Goal: Task Accomplishment & Management: Manage account settings

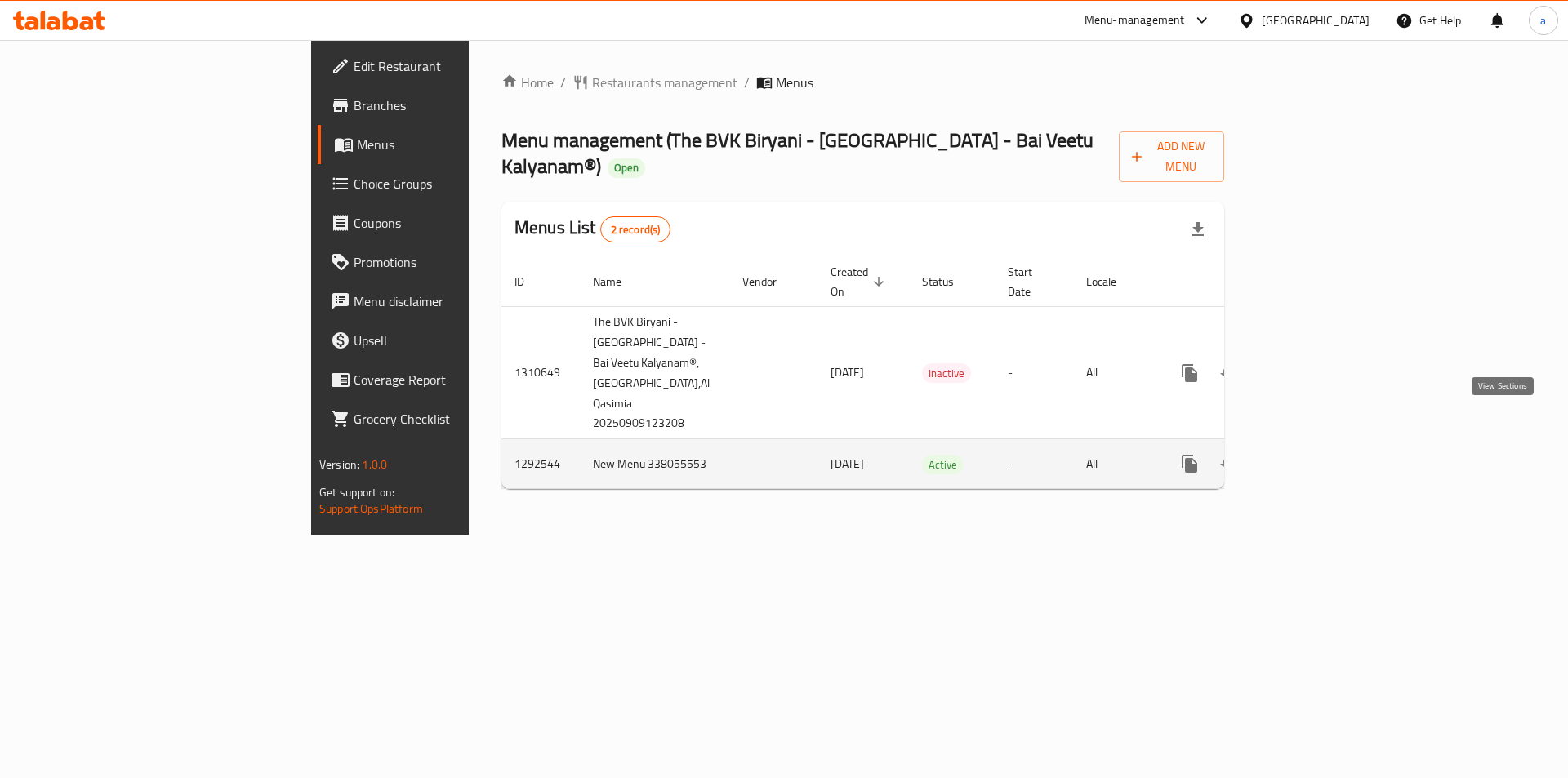
click at [1314, 456] on icon "enhanced table" at bounding box center [1307, 463] width 15 height 15
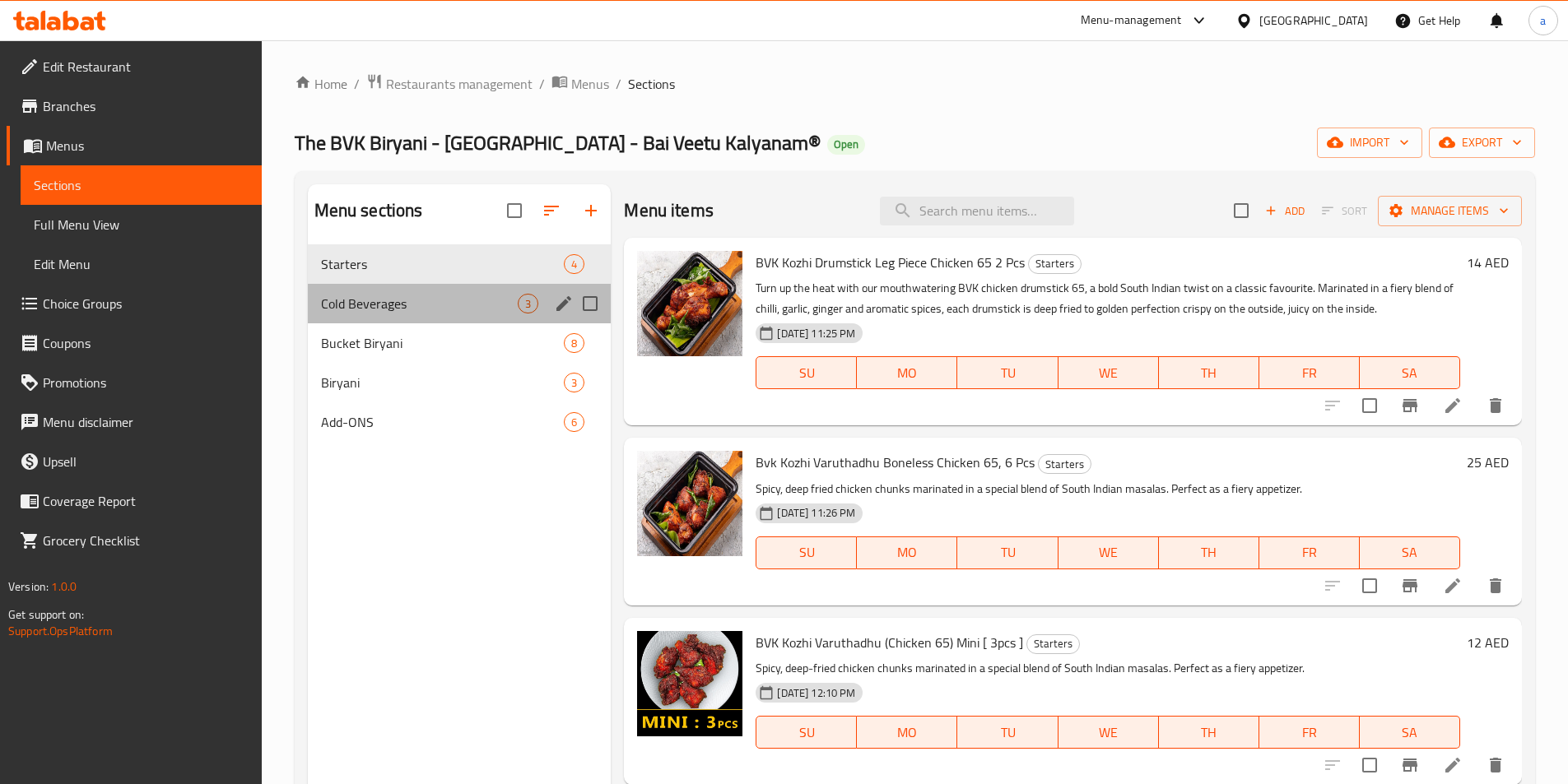
click at [384, 316] on div "Cold Beverages 3" at bounding box center [459, 302] width 304 height 39
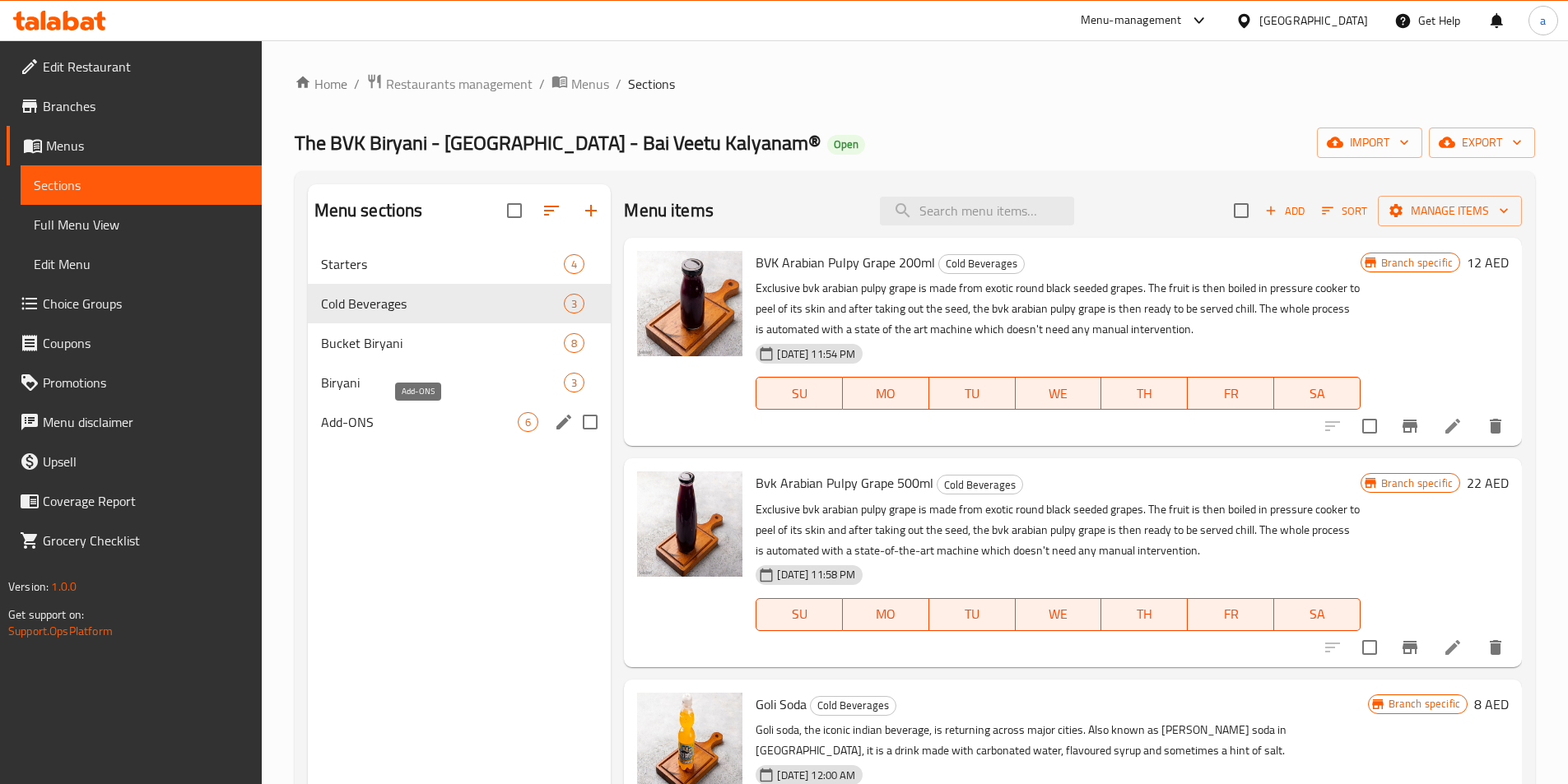
click at [376, 422] on span "Add-ONS" at bounding box center [419, 422] width 197 height 20
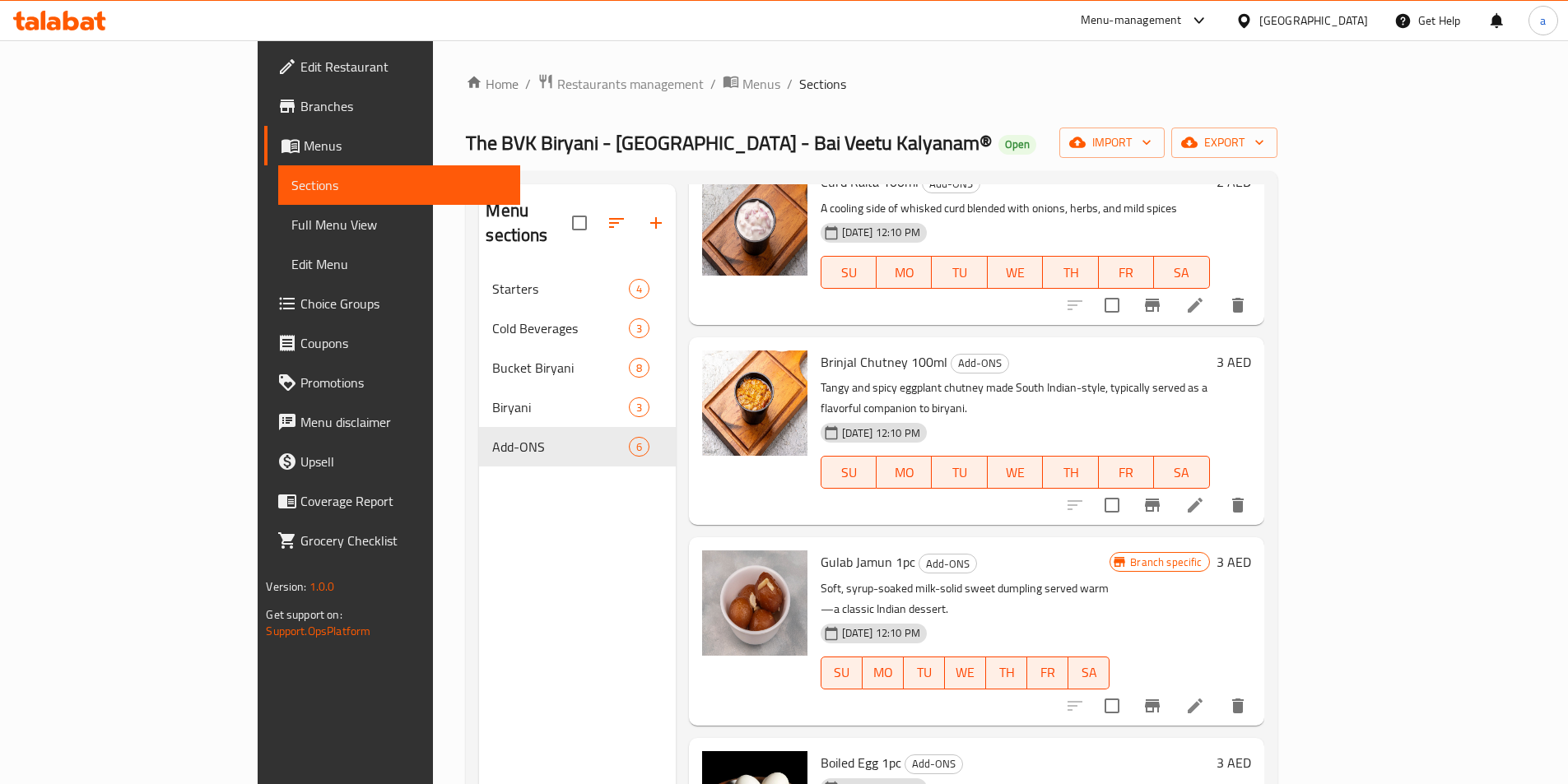
scroll to position [311, 0]
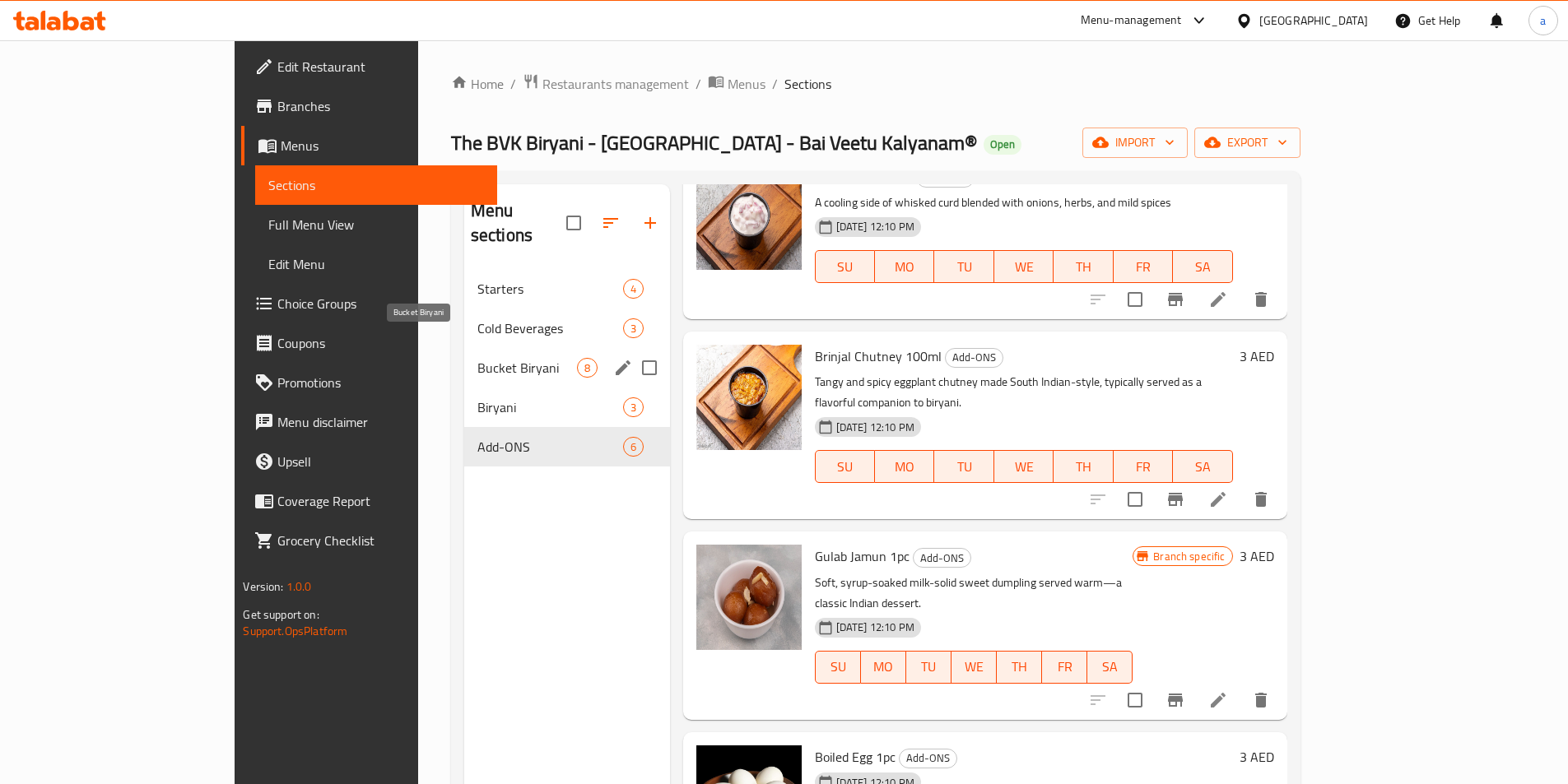
click at [477, 358] on span "Bucket Biryani" at bounding box center [527, 368] width 99 height 20
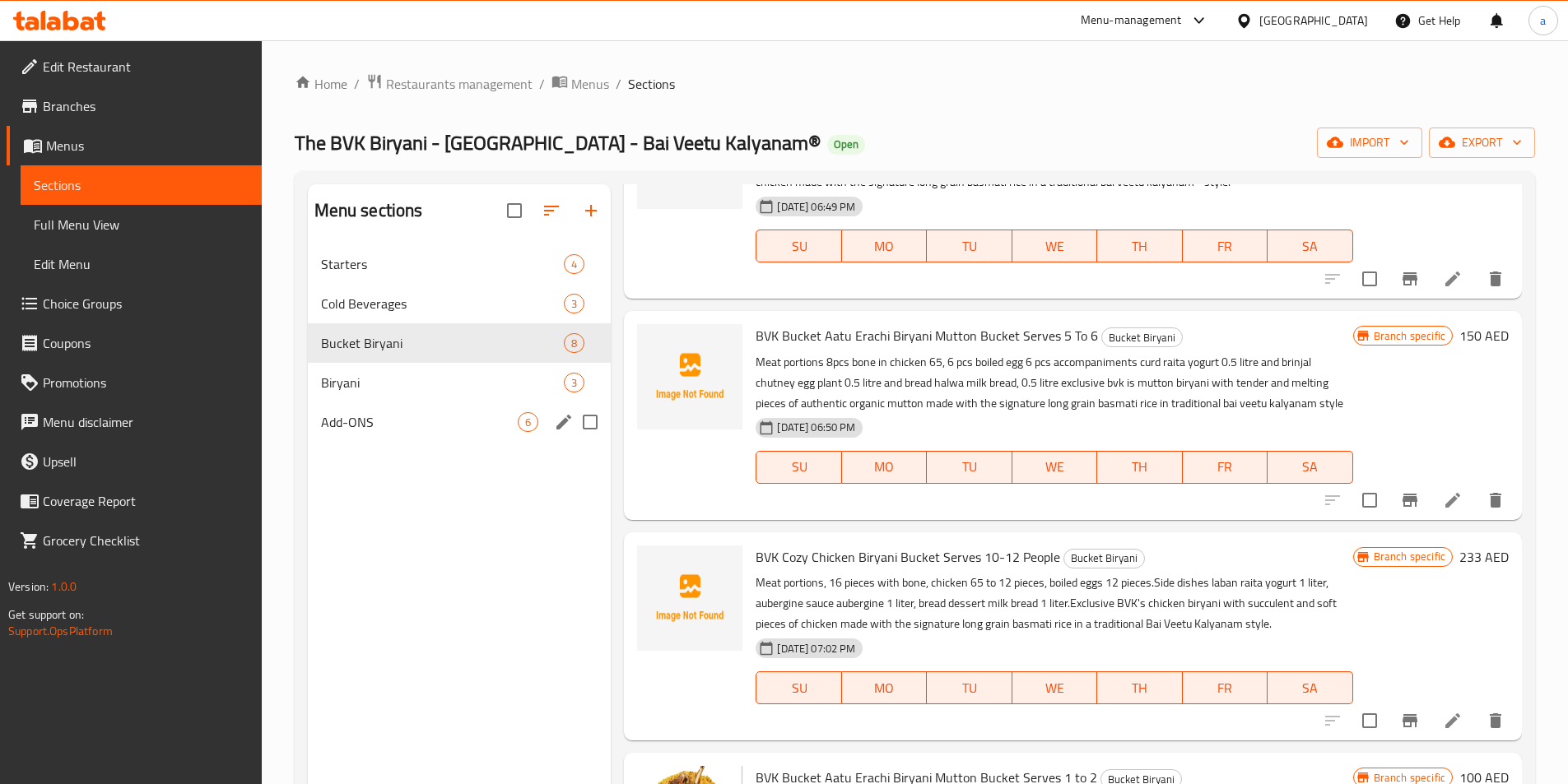
scroll to position [146, 0]
click at [97, 99] on span "Branches" at bounding box center [145, 106] width 206 height 20
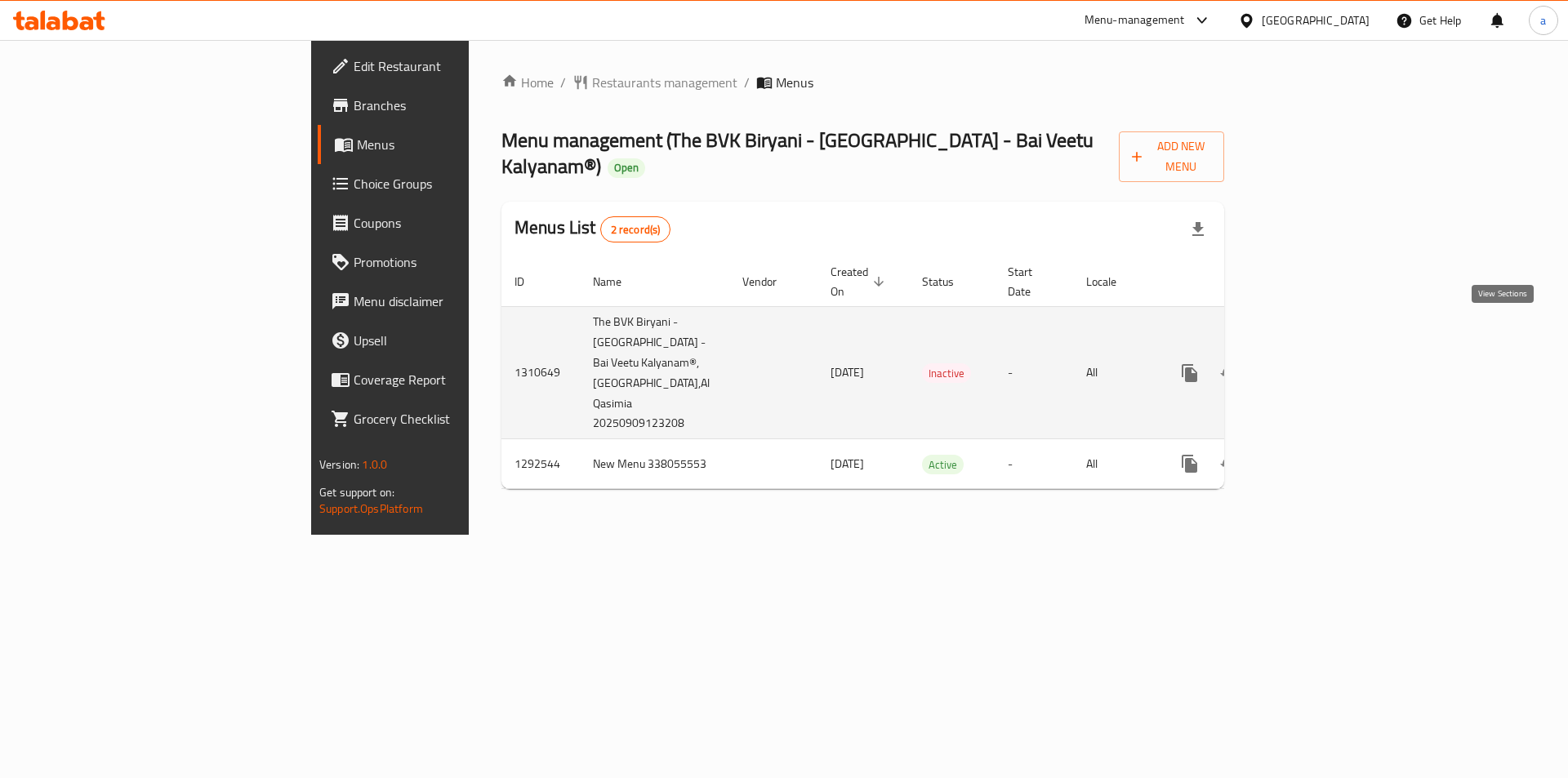
click at [1317, 363] on icon "enhanced table" at bounding box center [1307, 373] width 20 height 20
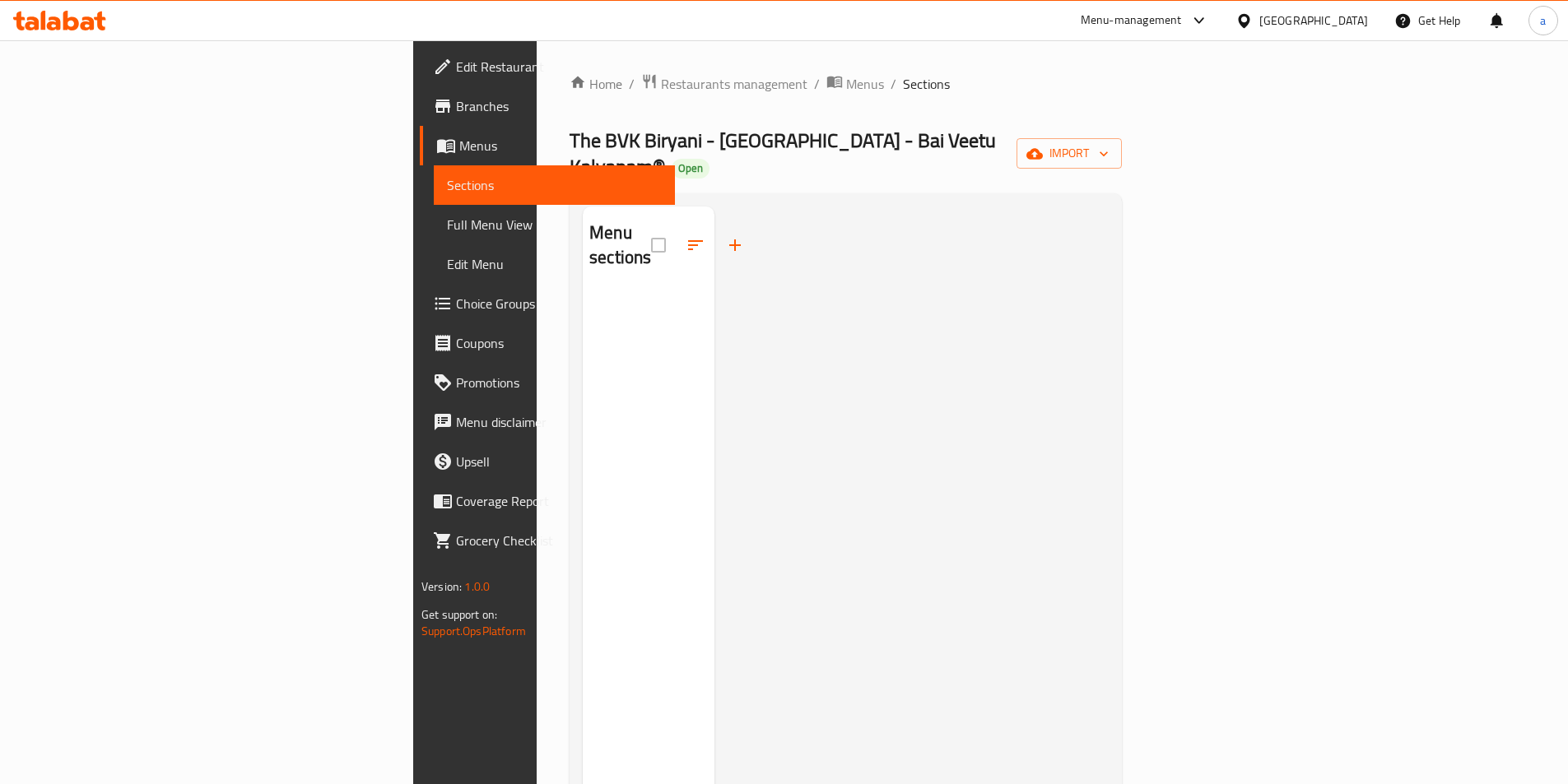
click at [447, 181] on span "Sections" at bounding box center [554, 185] width 215 height 20
click at [420, 161] on link "Menus" at bounding box center [547, 145] width 255 height 39
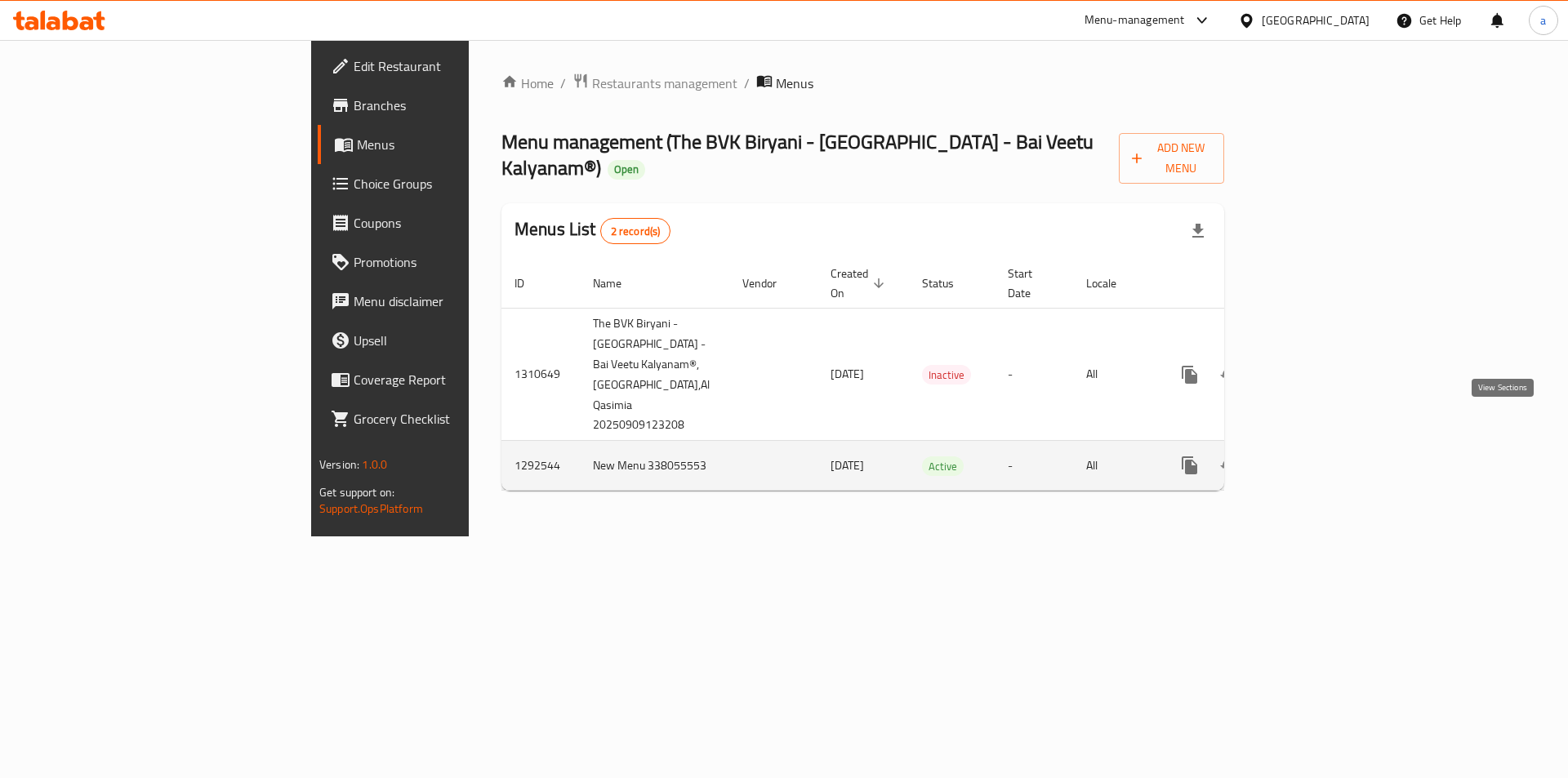
click at [1317, 455] on icon "enhanced table" at bounding box center [1307, 465] width 20 height 20
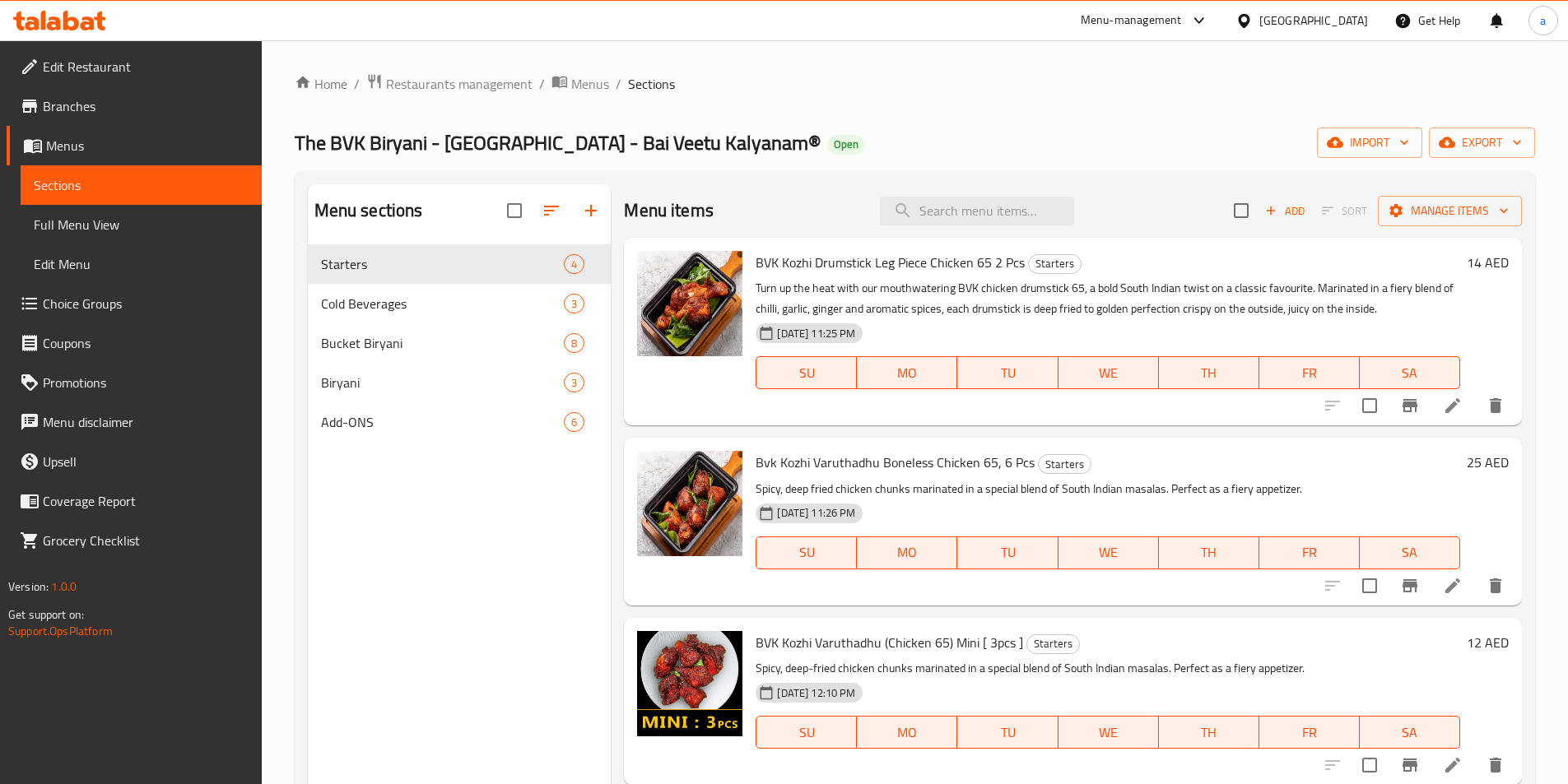
click at [141, 110] on span "Branches" at bounding box center [145, 106] width 206 height 20
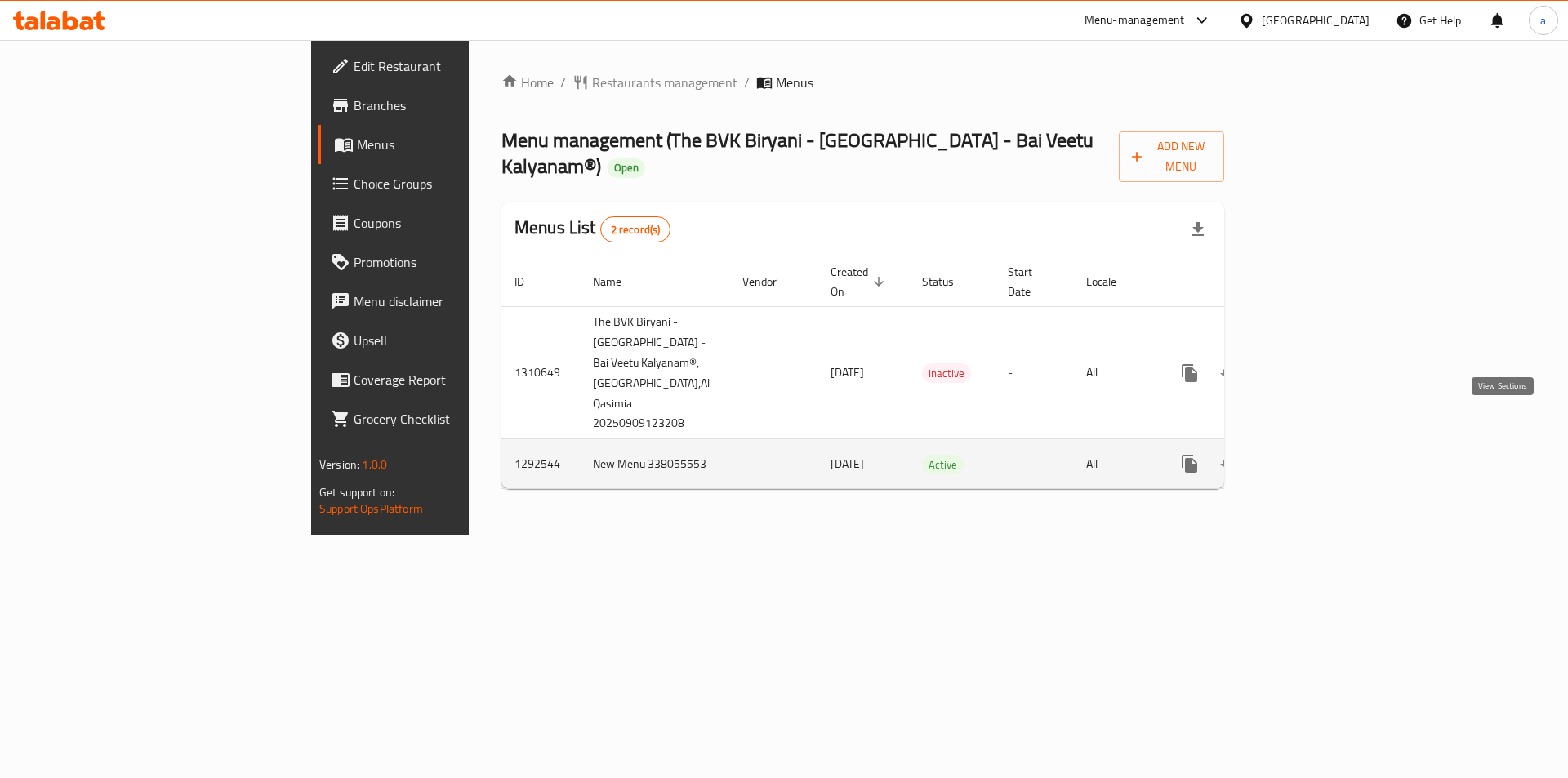
click at [1327, 444] on link "enhanced table" at bounding box center [1307, 463] width 39 height 39
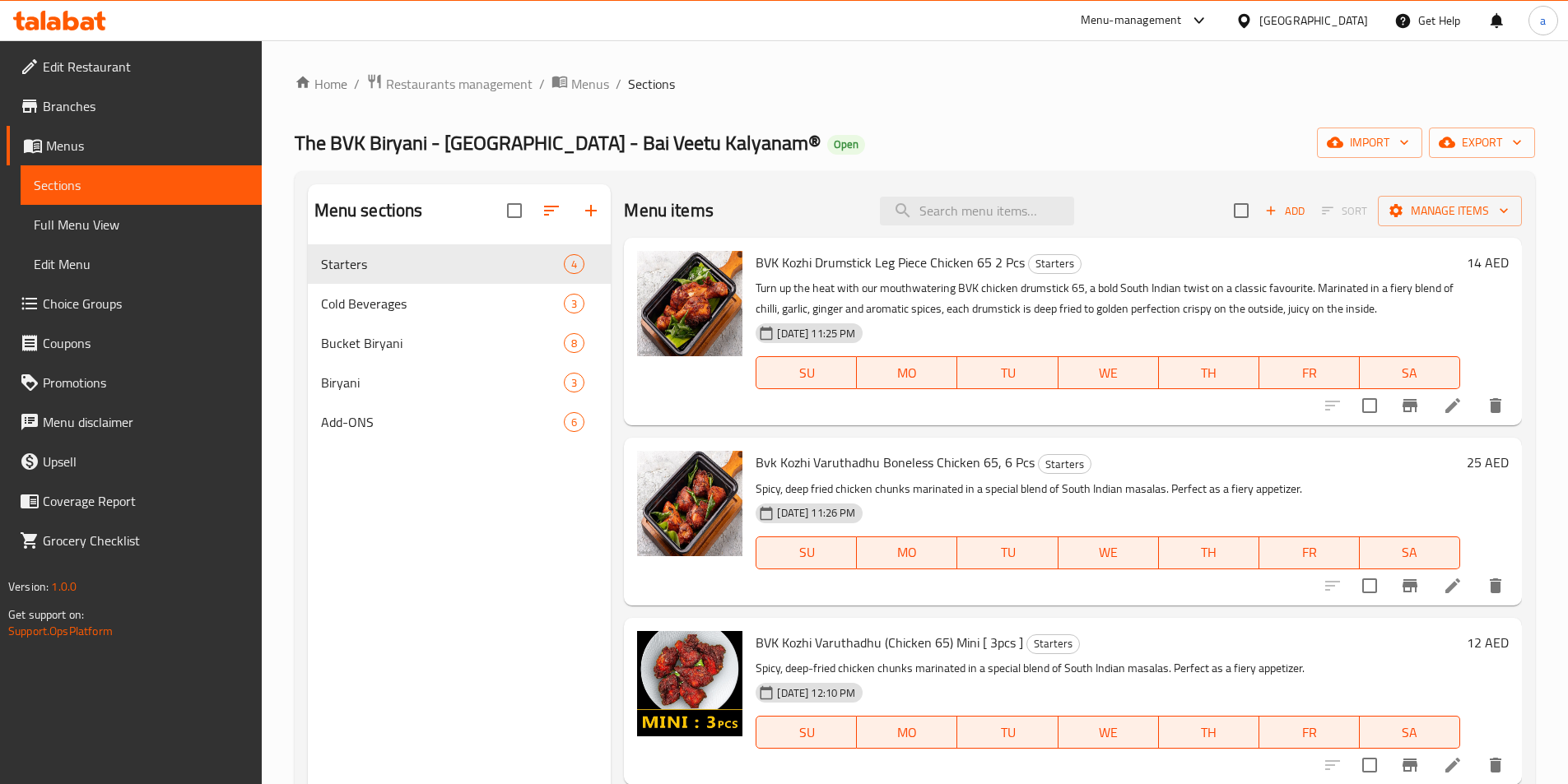
drag, startPoint x: 181, startPoint y: 226, endPoint x: 12, endPoint y: 302, distance: 185.3
click at [181, 226] on span "Full Menu View" at bounding box center [141, 224] width 215 height 20
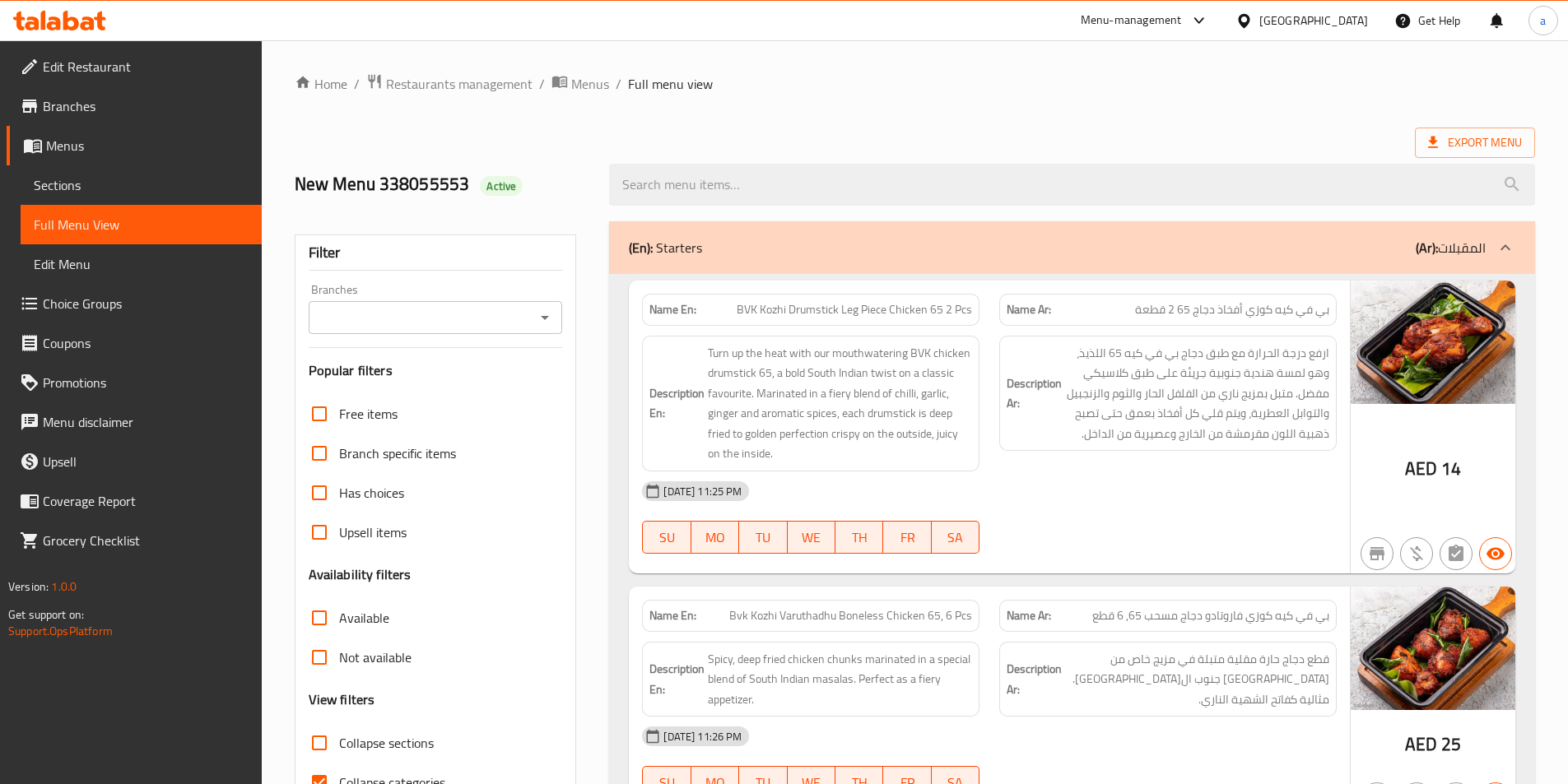
click at [378, 311] on input "Branches" at bounding box center [423, 317] width 217 height 23
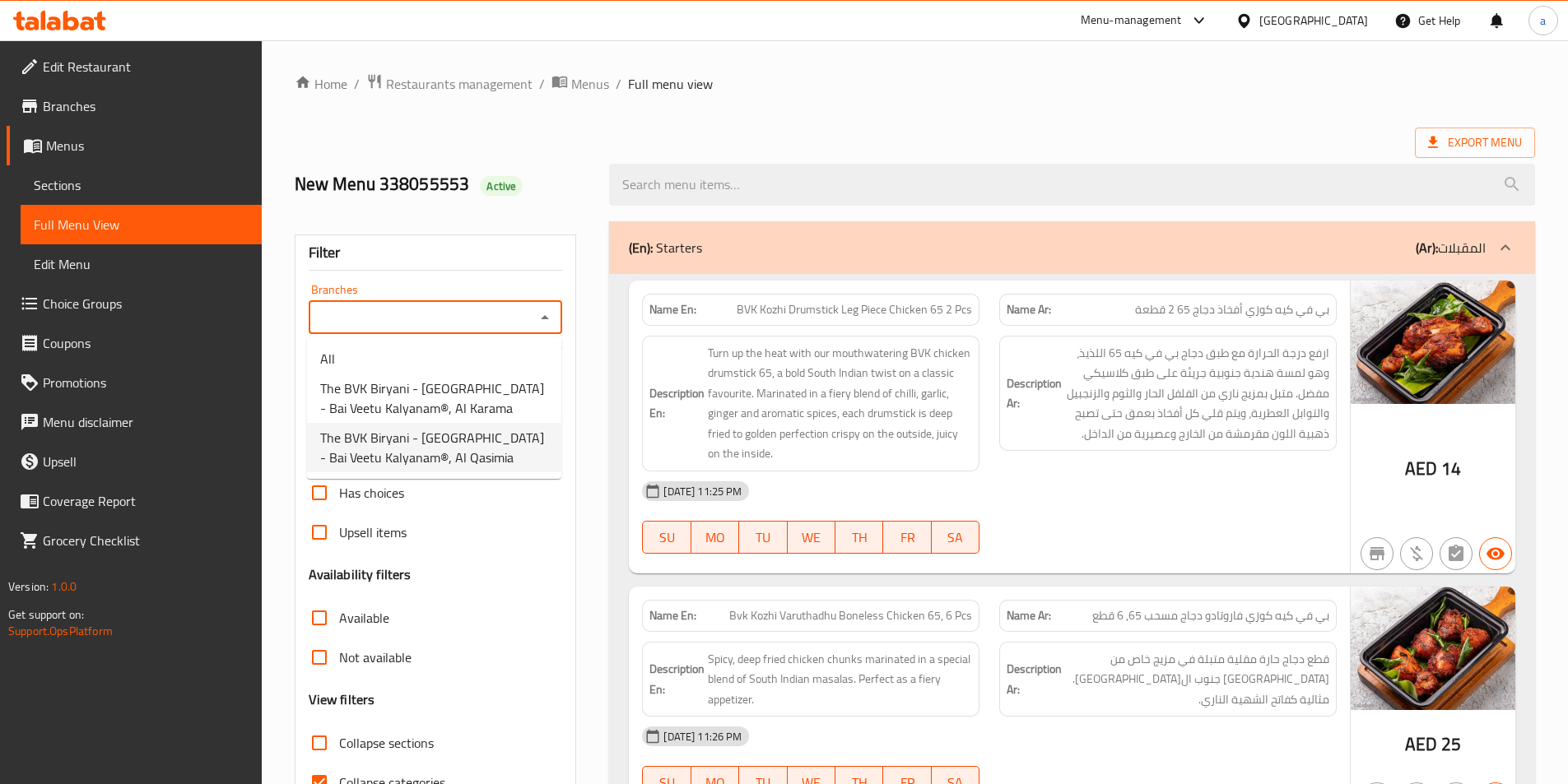
click at [405, 434] on span "The BVK Biryani - Dubai - Bai Veetu Kalyanam®, Al Qasimia" at bounding box center [434, 447] width 228 height 39
type input "The BVK Biryani - Dubai - Bai Veetu Kalyanam®, Al Qasimia"
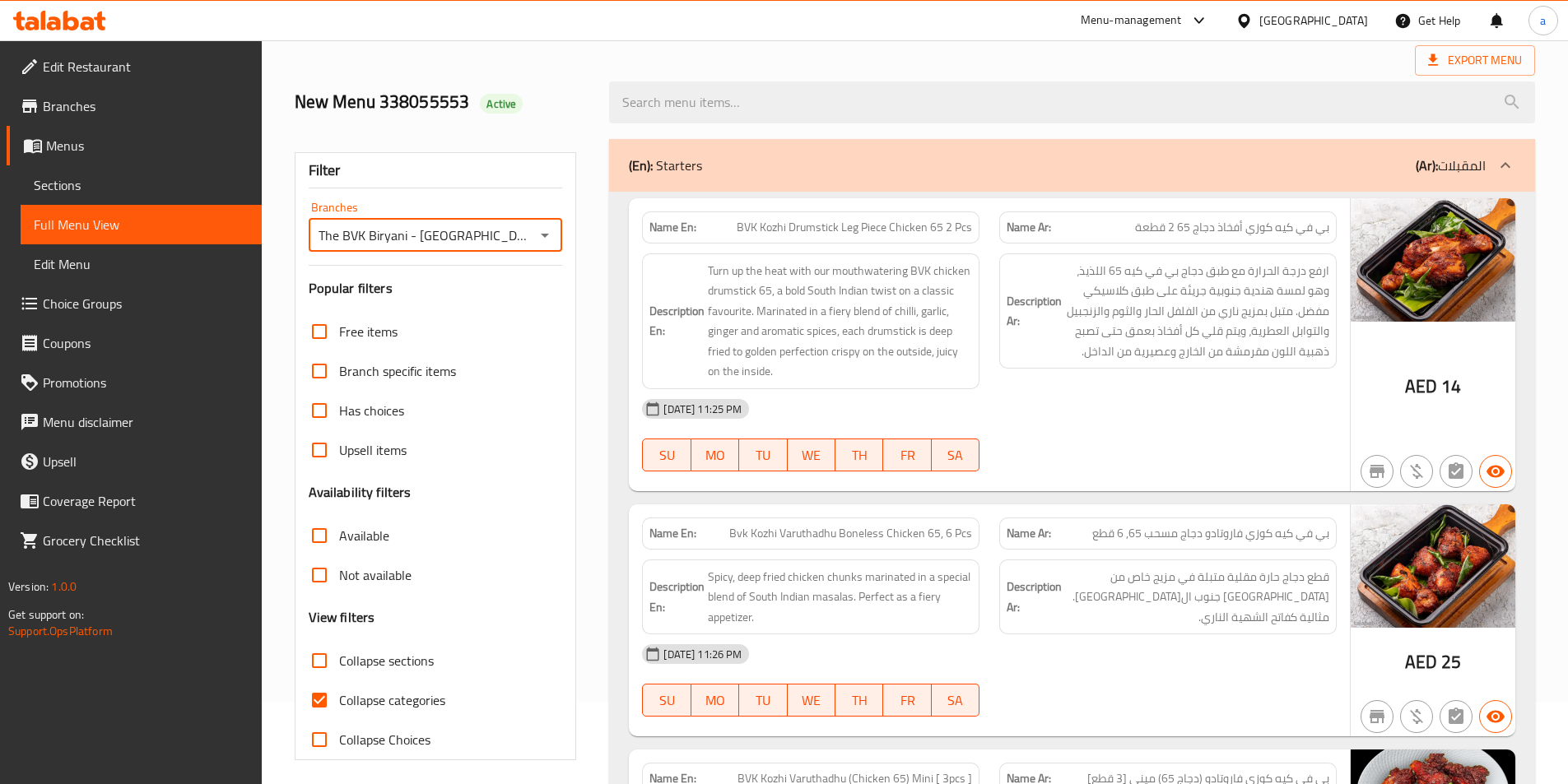
scroll to position [91, 0]
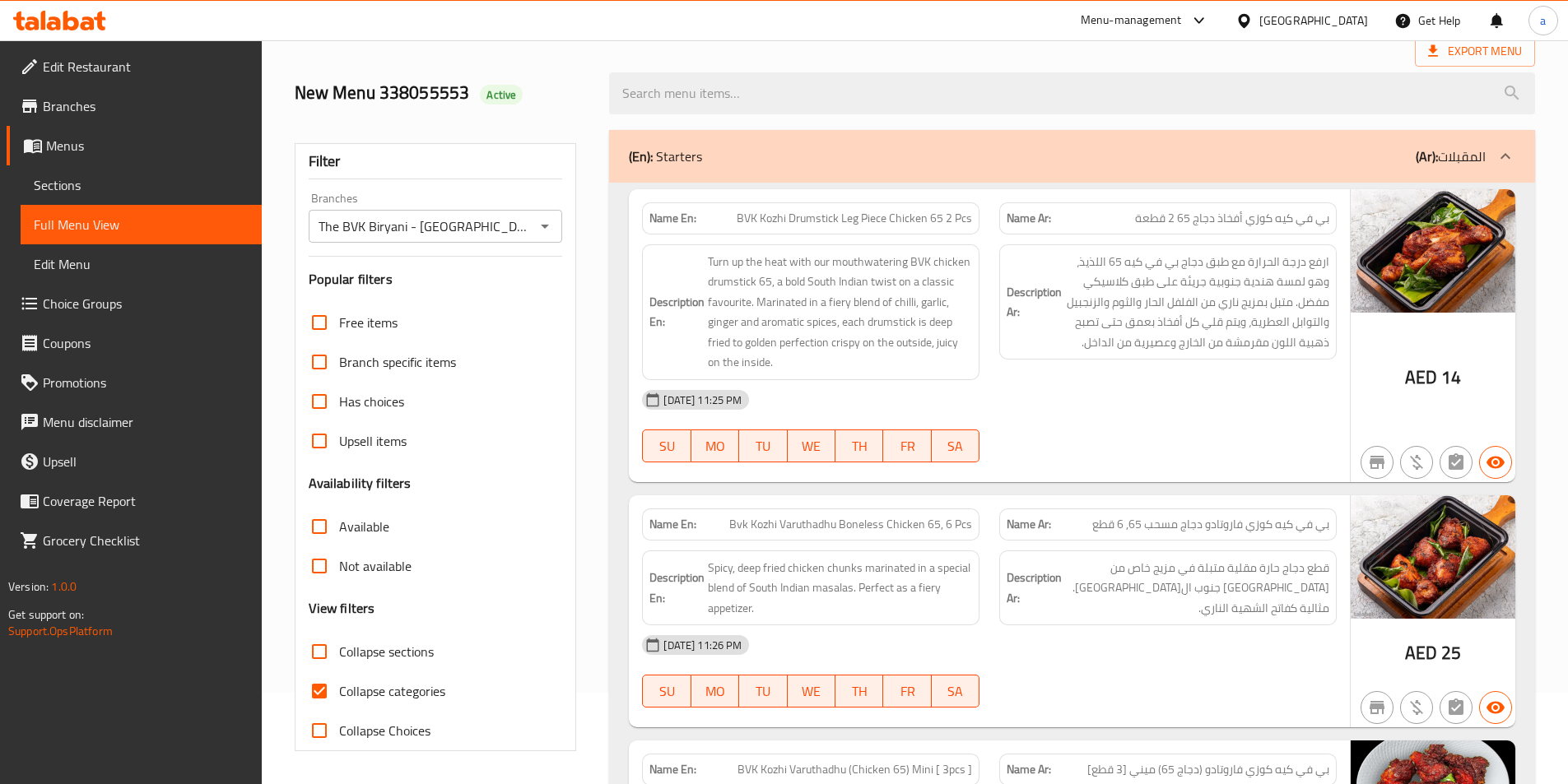
click at [359, 700] on span "Collapse categories" at bounding box center [392, 690] width 106 height 20
click at [339, 700] on input "Collapse categories" at bounding box center [318, 690] width 39 height 39
checkbox input "false"
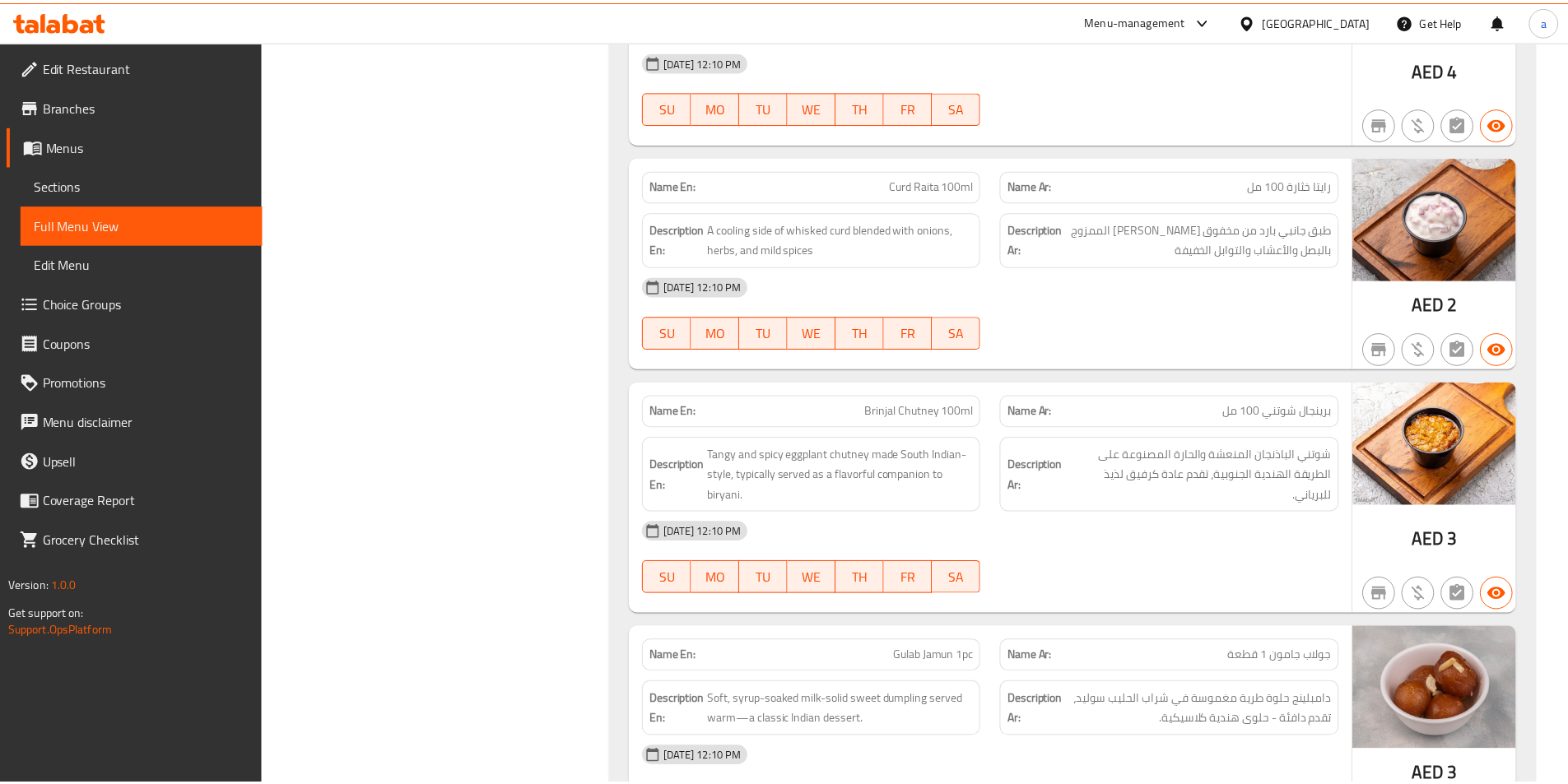
scroll to position [6716, 0]
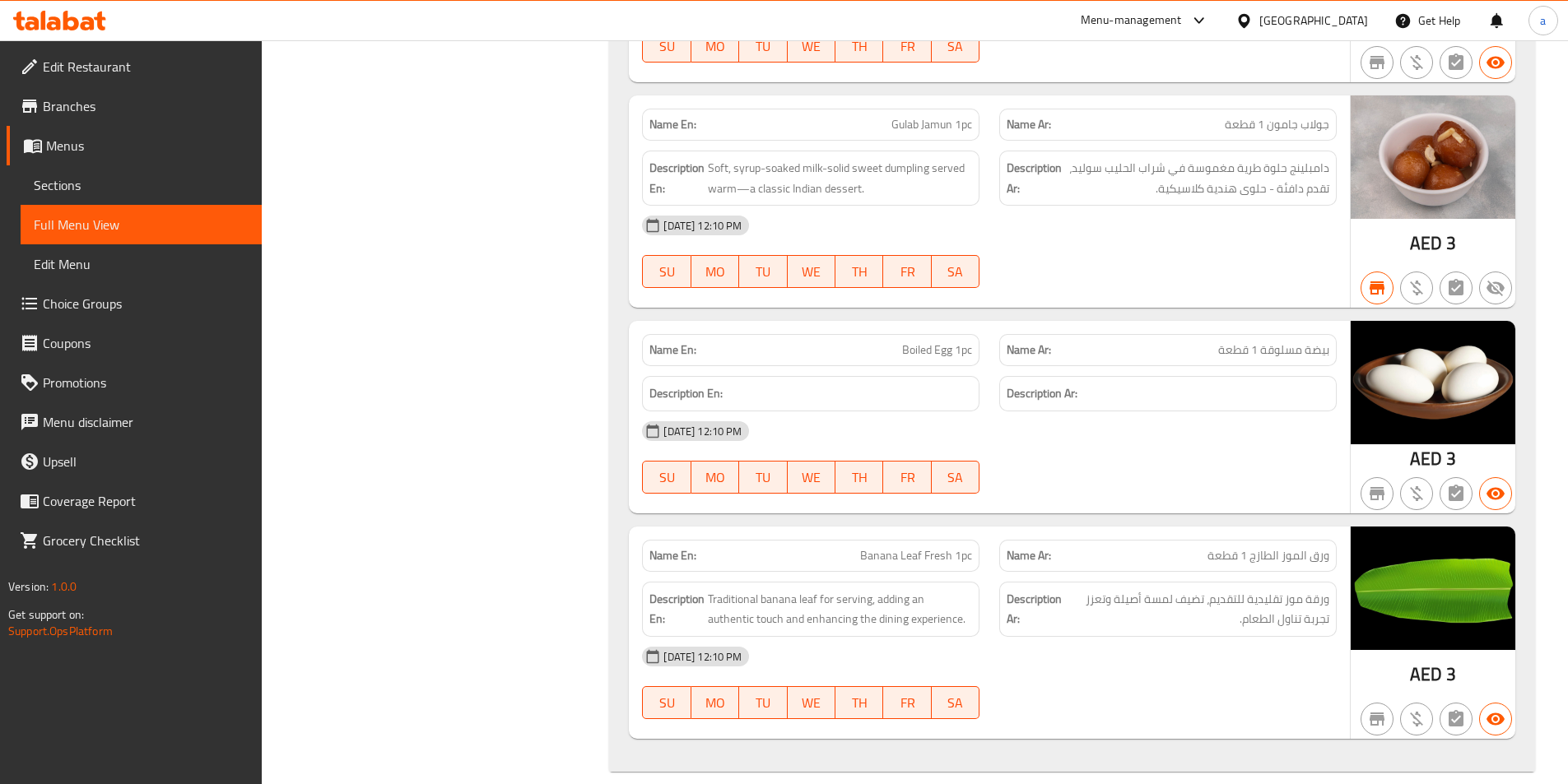
click at [124, 115] on span "Branches" at bounding box center [145, 106] width 206 height 20
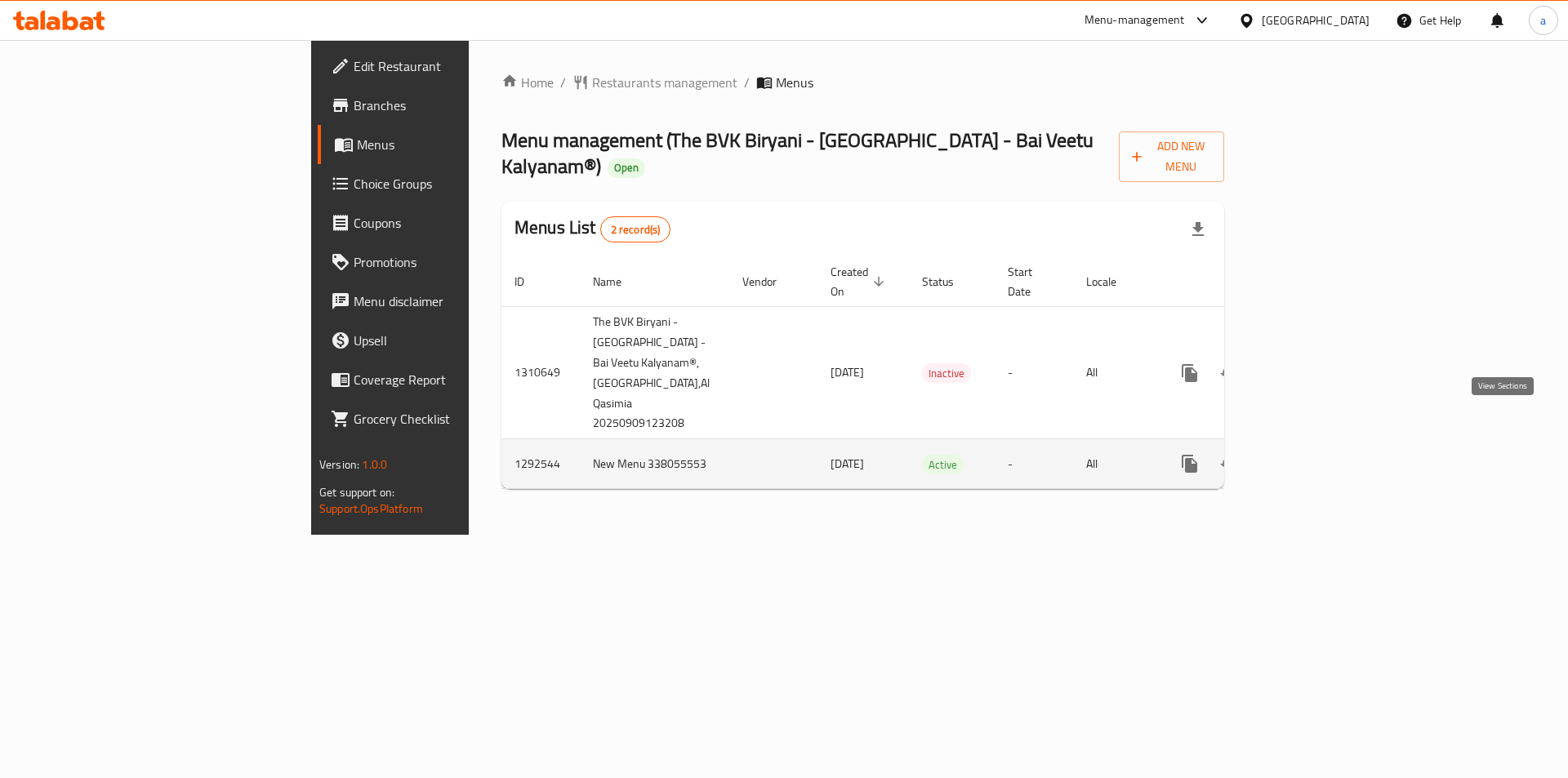
click at [1314, 456] on icon "enhanced table" at bounding box center [1307, 463] width 15 height 15
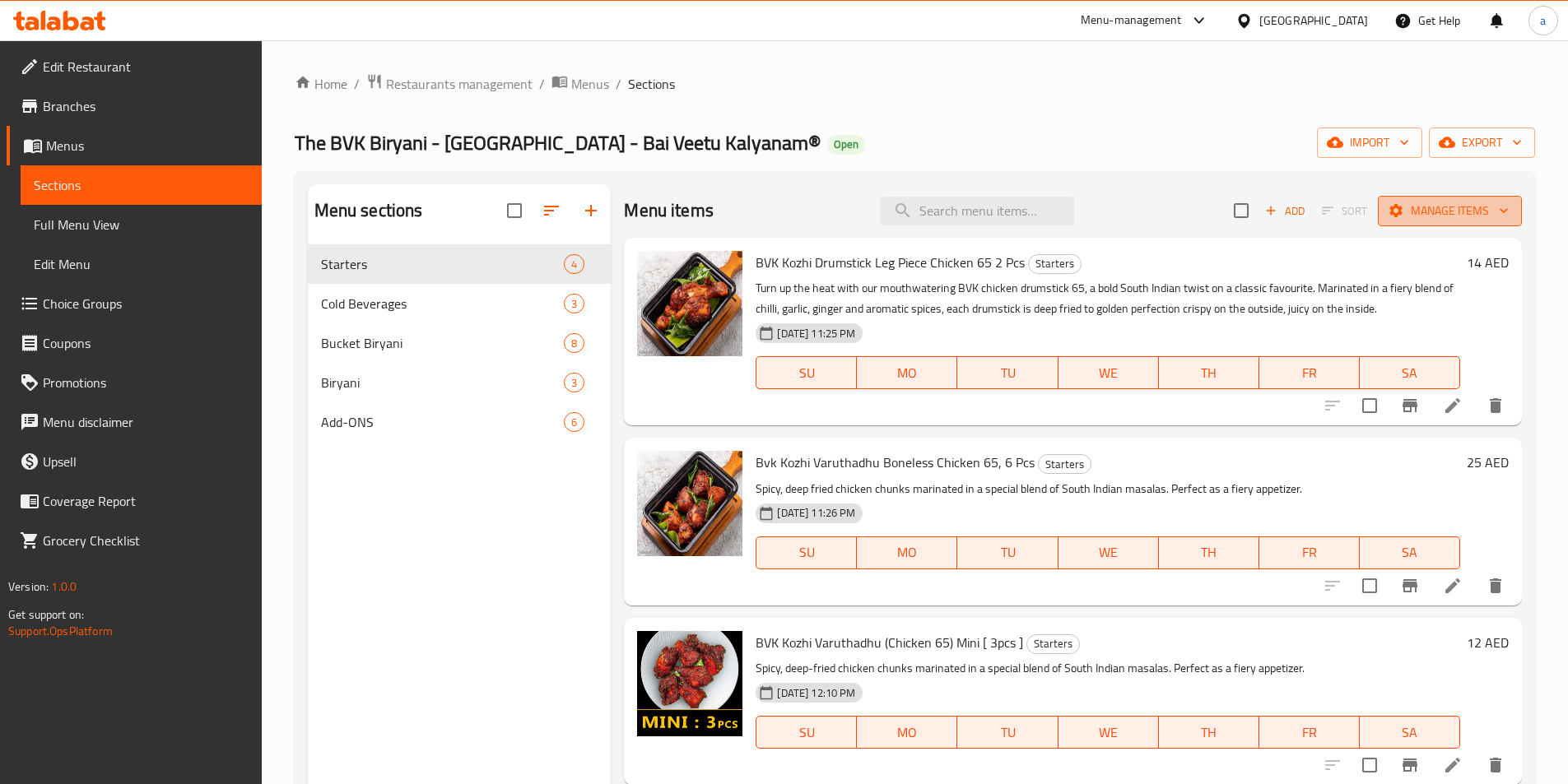
click at [1396, 209] on icon "button" at bounding box center [1395, 210] width 17 height 17
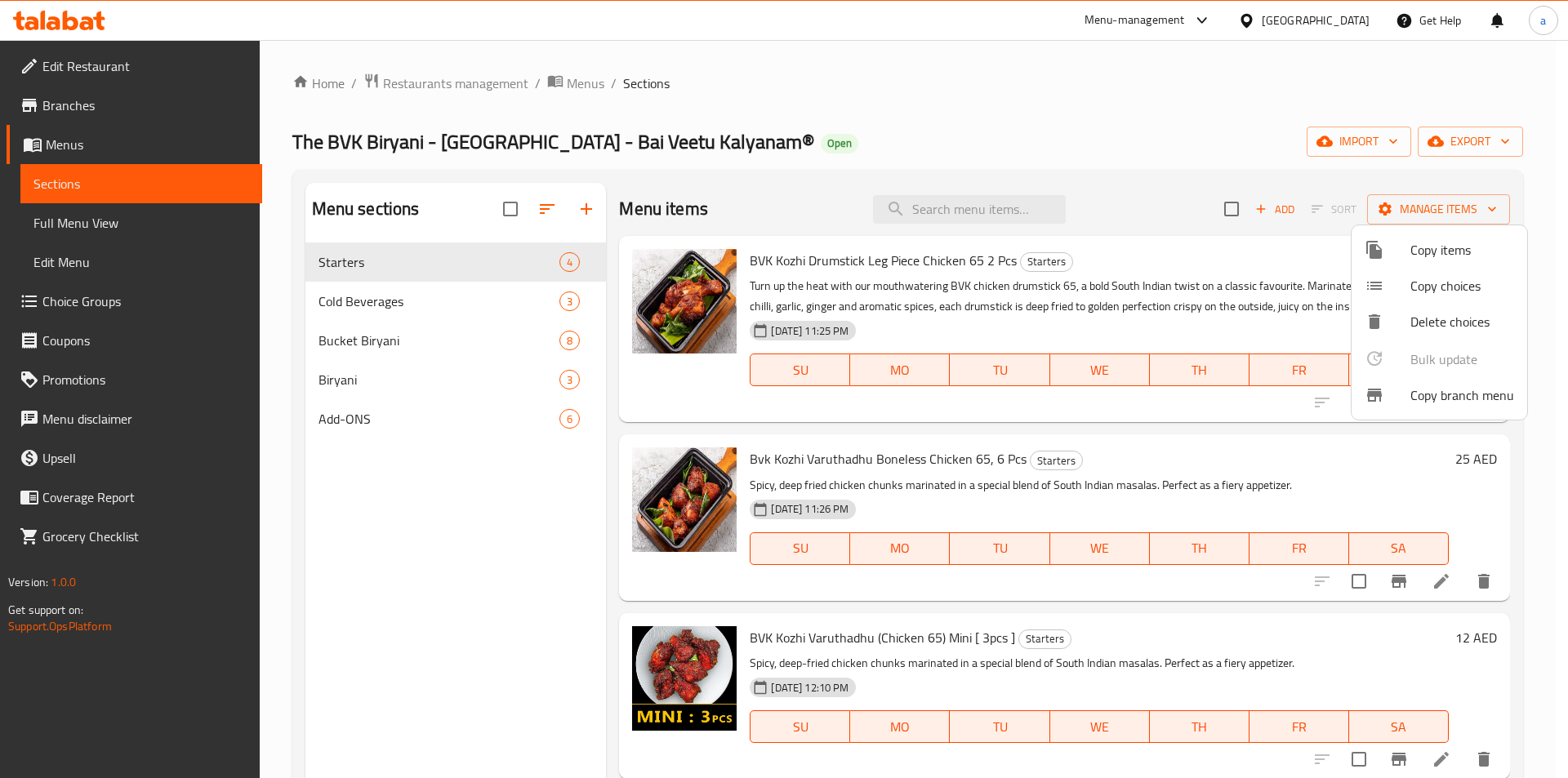
click at [1428, 397] on span "Copy branch menu" at bounding box center [1462, 395] width 104 height 20
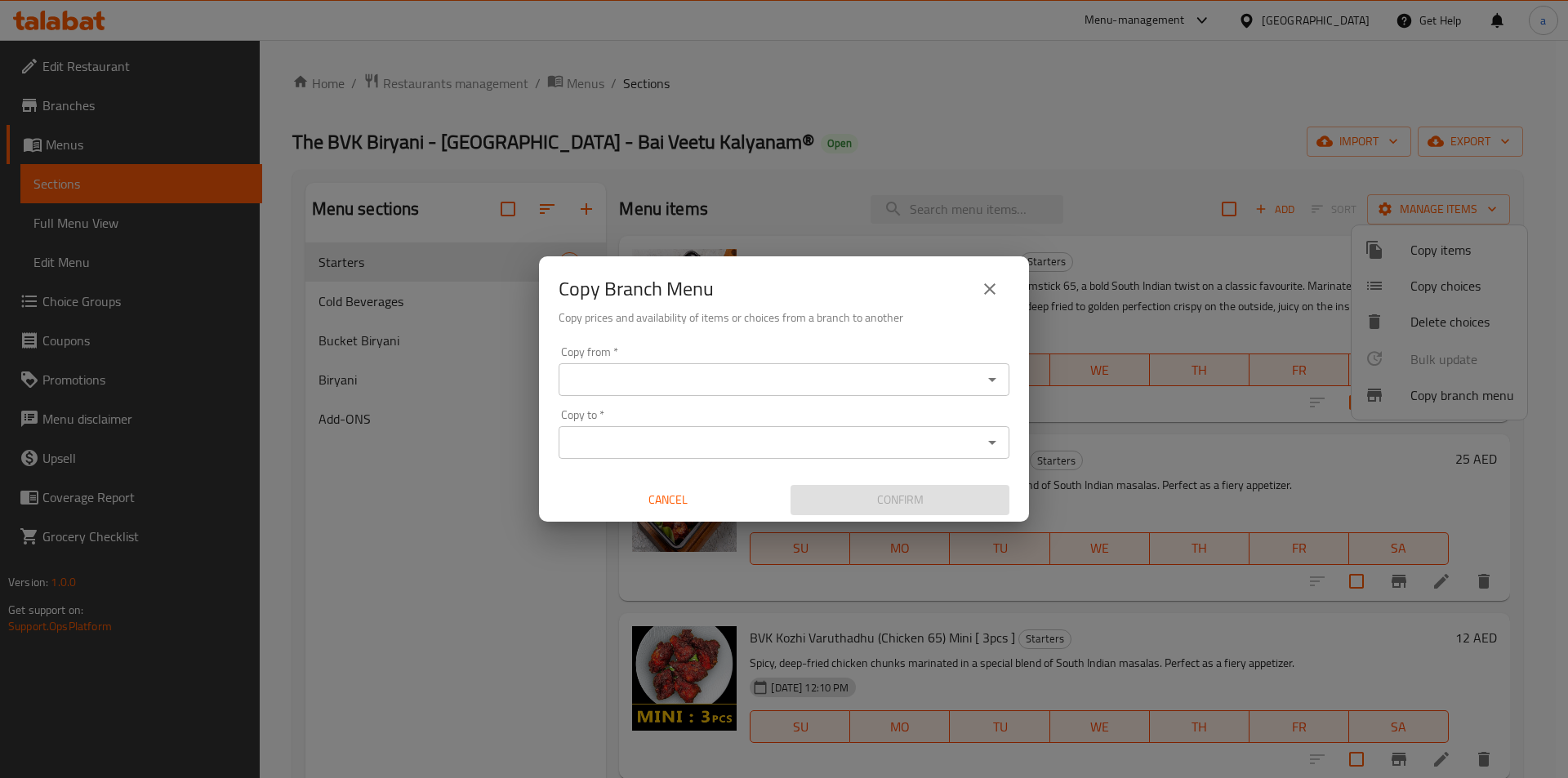
click at [613, 383] on input "Copy from   *" at bounding box center [771, 380] width 414 height 22
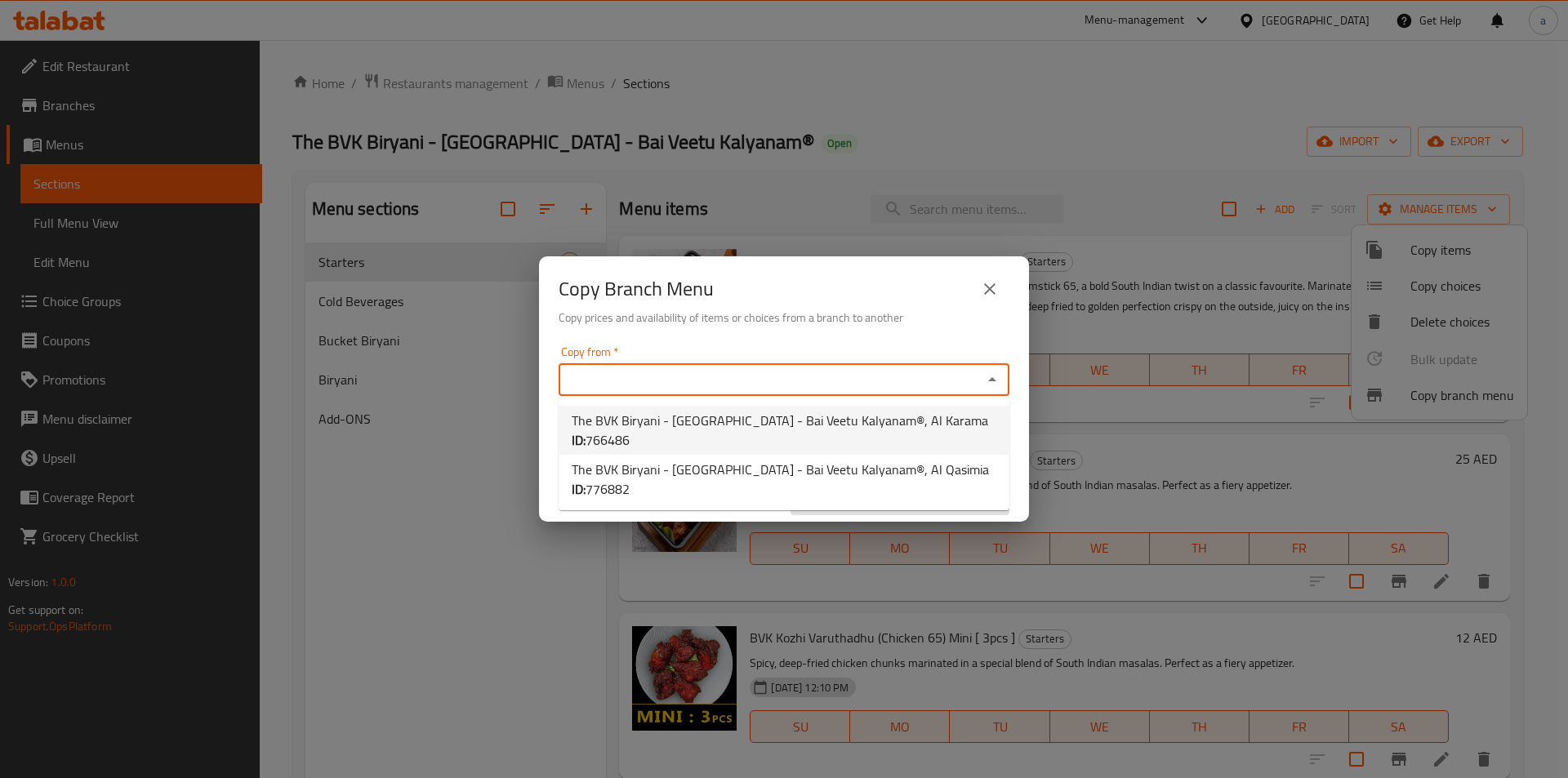
click at [620, 411] on span "The BVK Biryani - Dubai - Bai Veetu Kalyanam®, Al Karama ID: 766486" at bounding box center [784, 430] width 425 height 39
type input "The BVK Biryani - Dubai - Bai Veetu Kalyanam®, Al Karama"
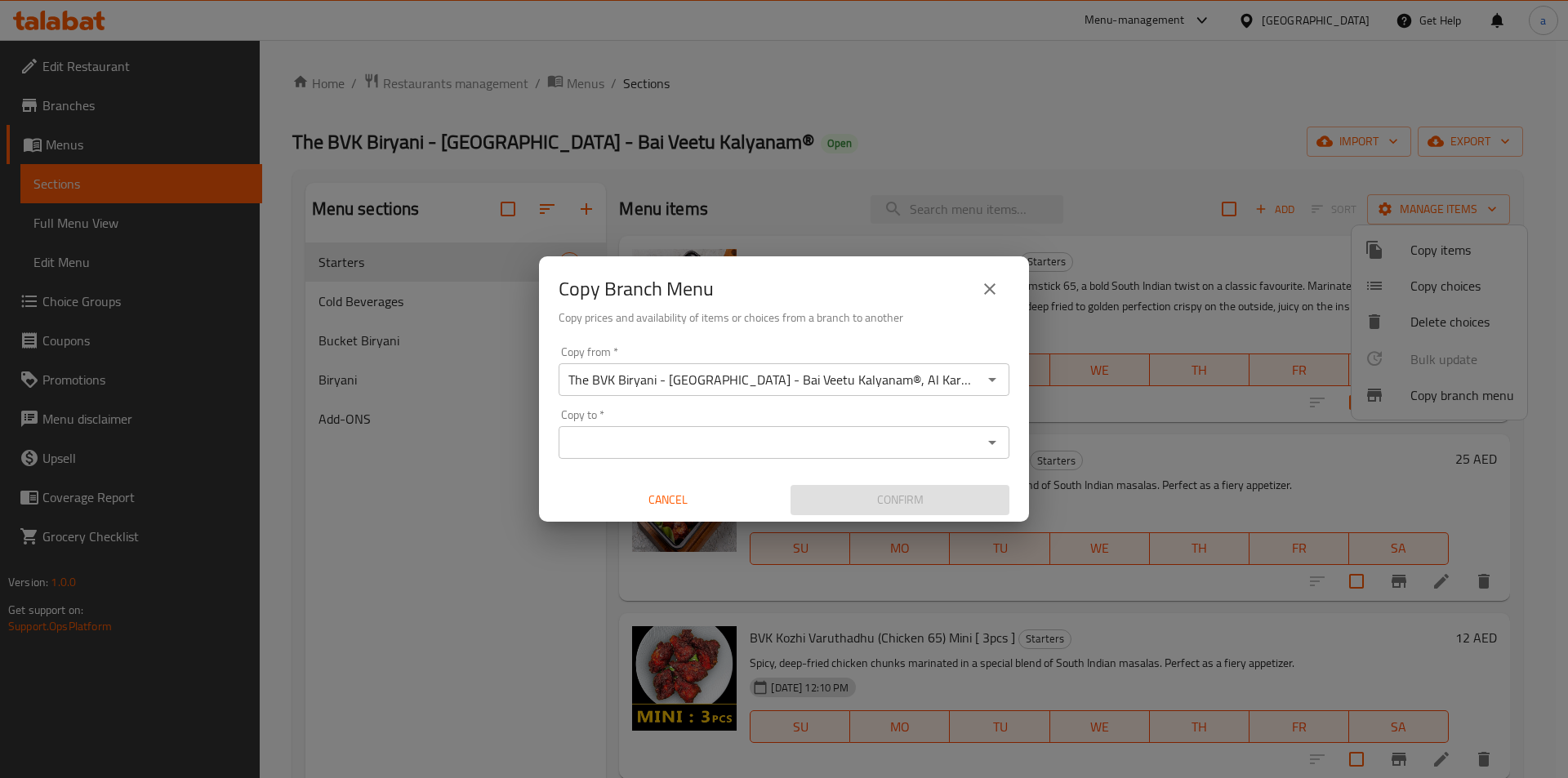
click at [920, 456] on div "Copy to *" at bounding box center [784, 442] width 450 height 33
click at [879, 441] on input "Copy to   *" at bounding box center [771, 442] width 414 height 22
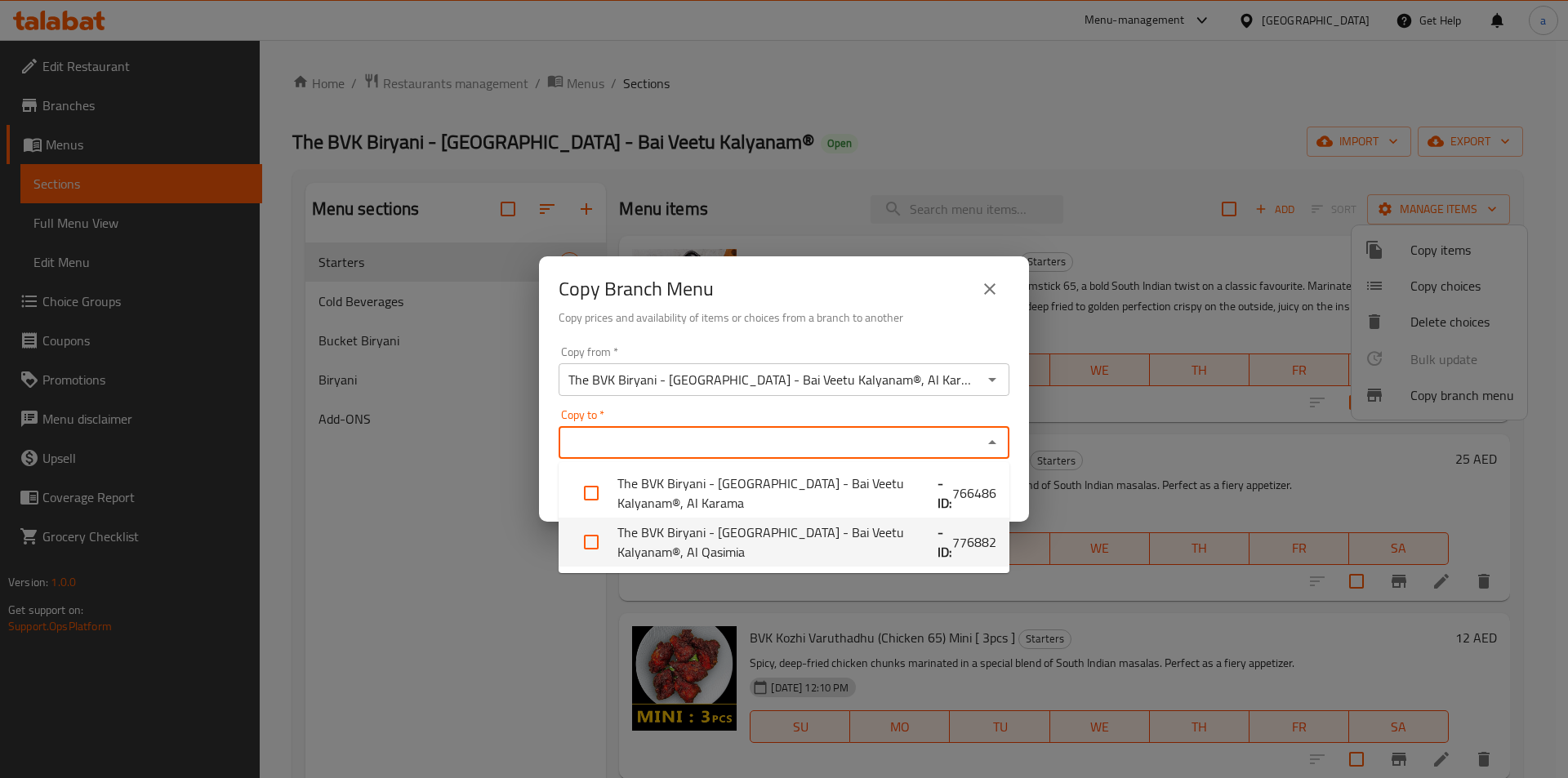
click at [817, 528] on li "The BVK Biryani - Dubai - Bai Veetu Kalyanam®, Al Qasimia - ID: 776882" at bounding box center [784, 542] width 450 height 49
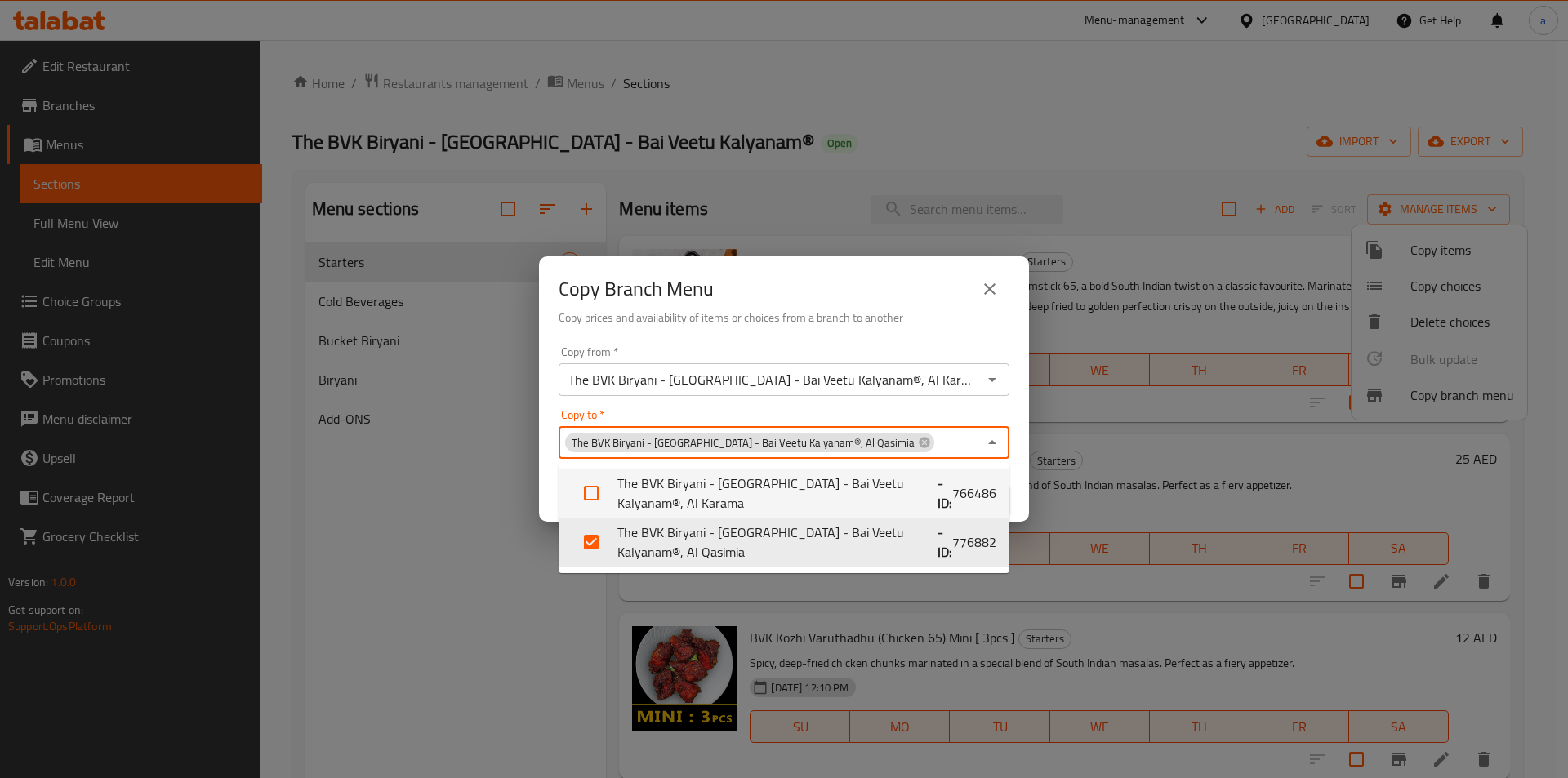
click at [884, 411] on div "Copy to   * The BVK Biryani - Dubai - Bai Veetu Kalyanam®, Al Qasimia Copy to *" at bounding box center [784, 434] width 450 height 50
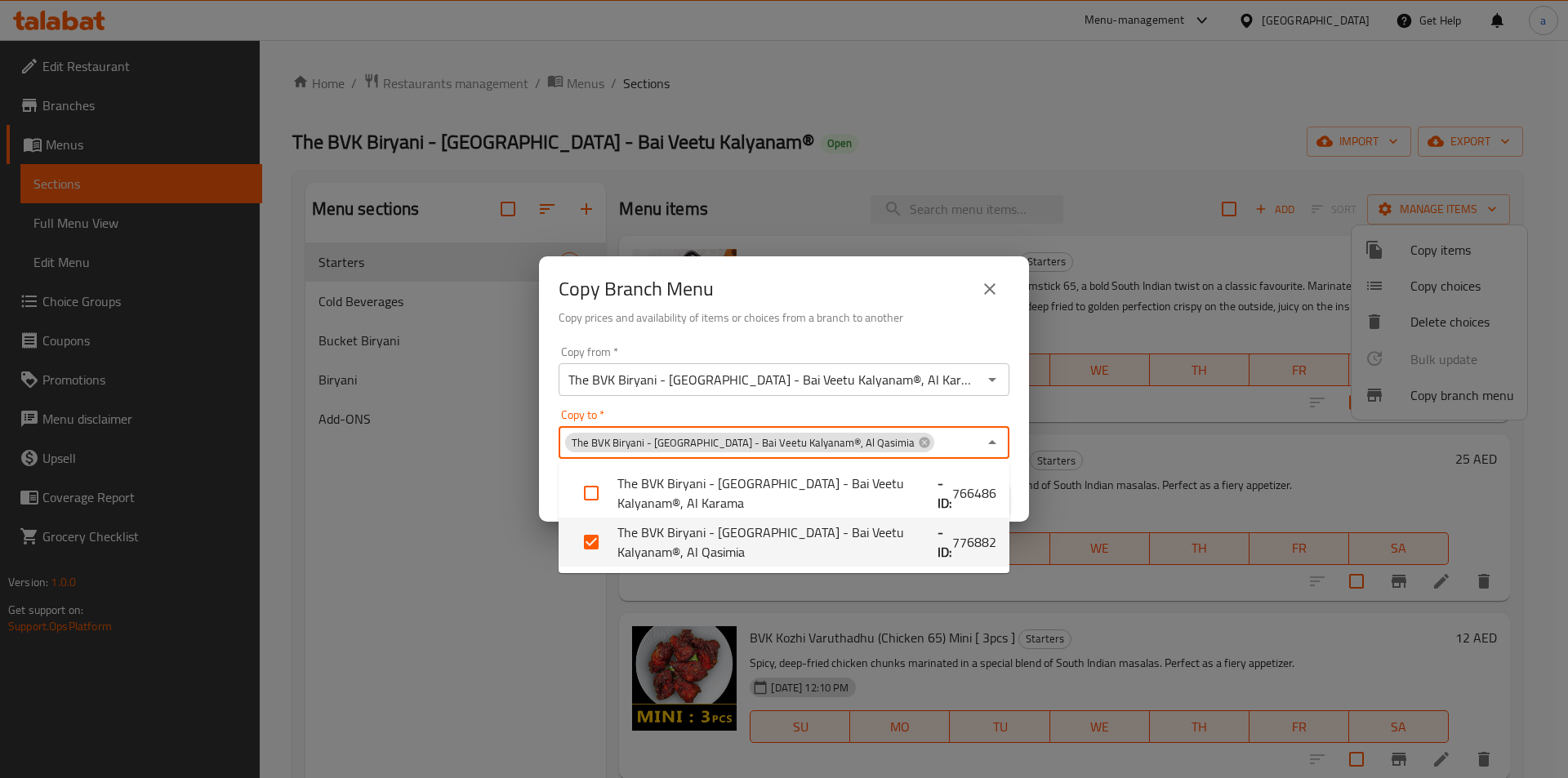
click at [921, 551] on li "The BVK Biryani - Dubai - Bai Veetu Kalyanam®, Al Qasimia - ID: 776882" at bounding box center [784, 542] width 450 height 49
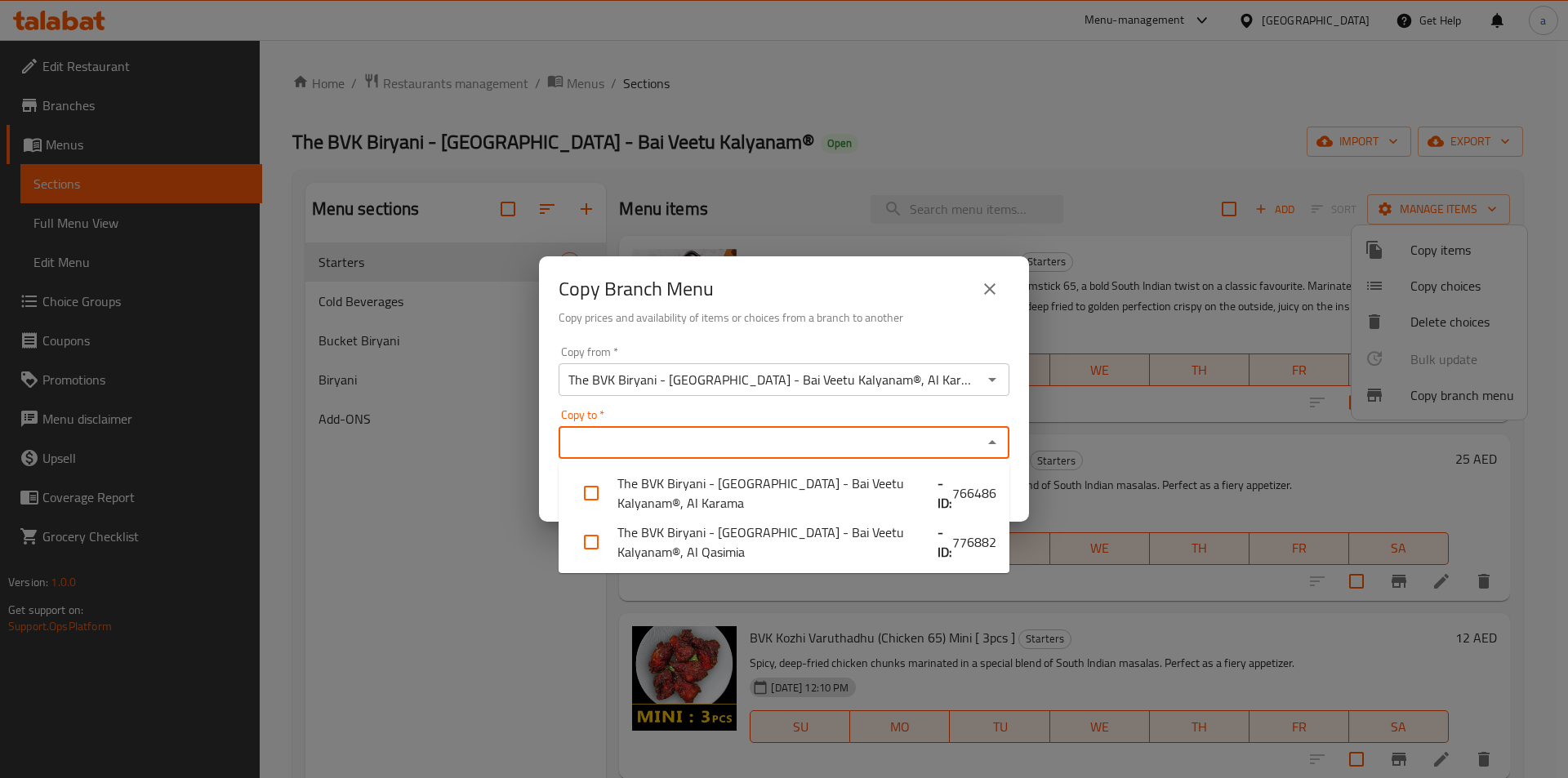
click at [869, 543] on li "The BVK Biryani - Dubai - Bai Veetu Kalyanam®, Al Qasimia - ID: 776882" at bounding box center [784, 542] width 450 height 49
checkbox input "true"
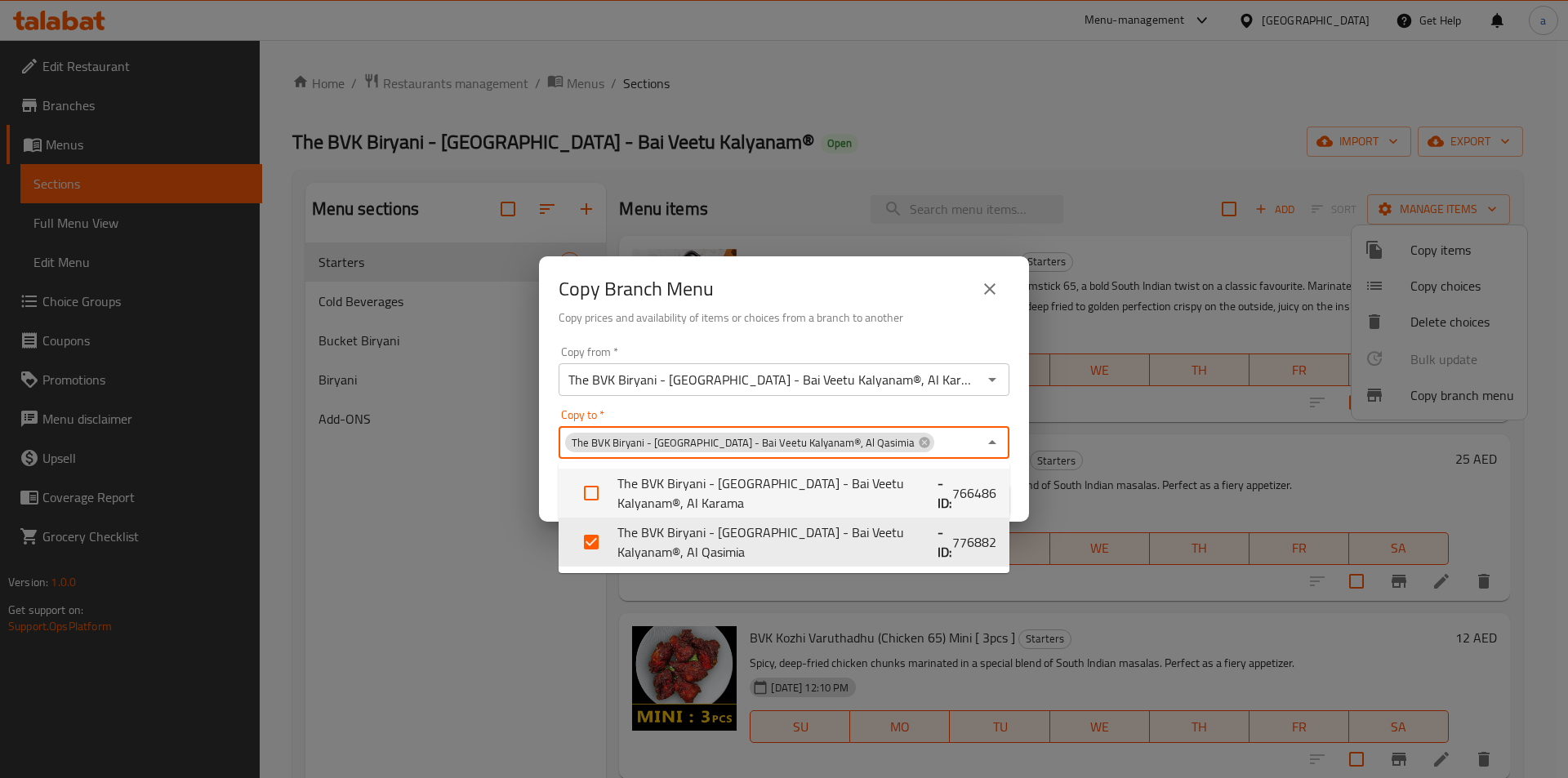
click at [891, 326] on h6 "Copy prices and availability of items or choices from a branch to another" at bounding box center [784, 317] width 450 height 18
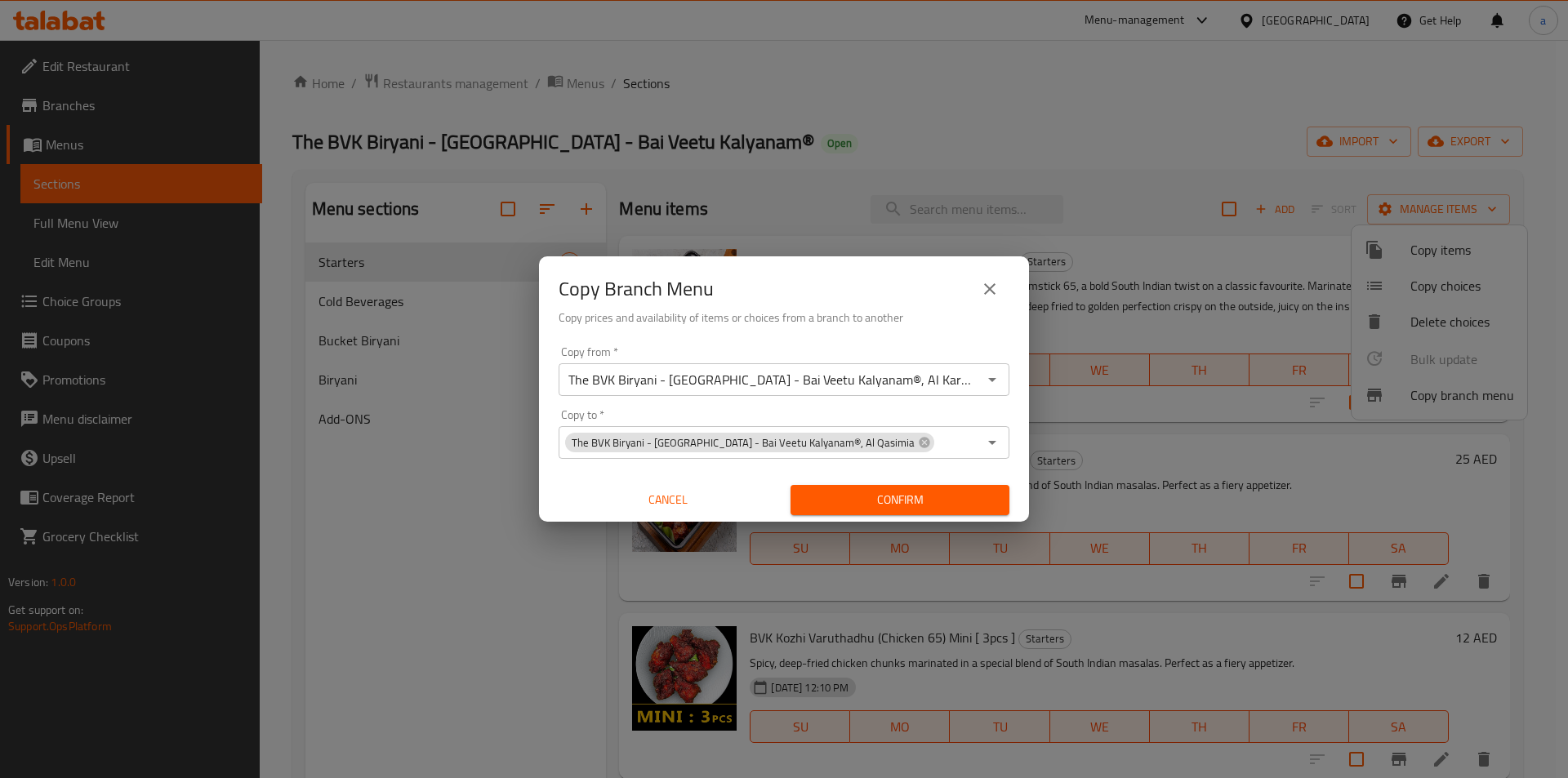
click at [891, 503] on span "Confirm" at bounding box center [899, 500] width 192 height 21
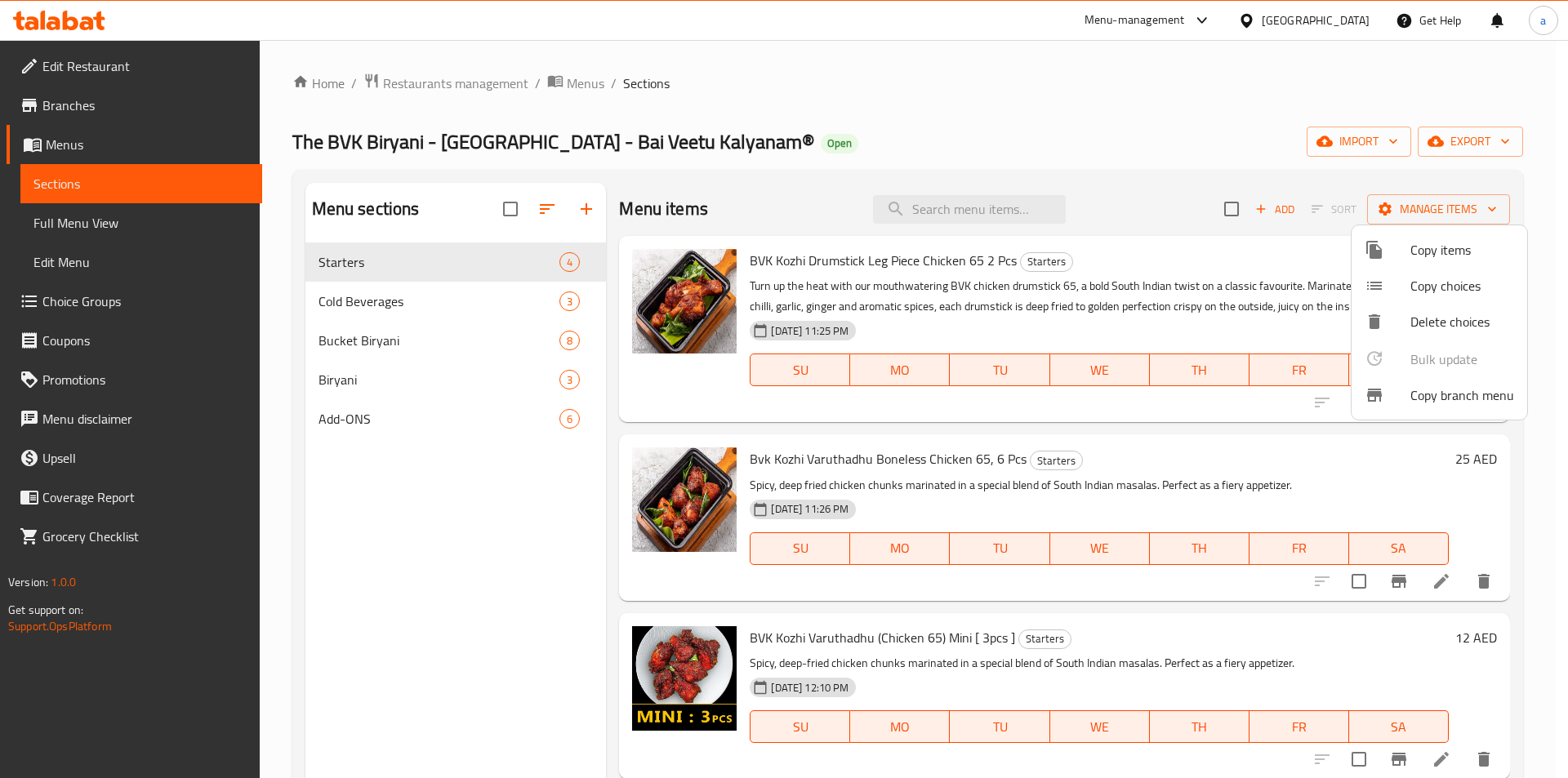
click at [159, 223] on div at bounding box center [784, 389] width 1568 height 778
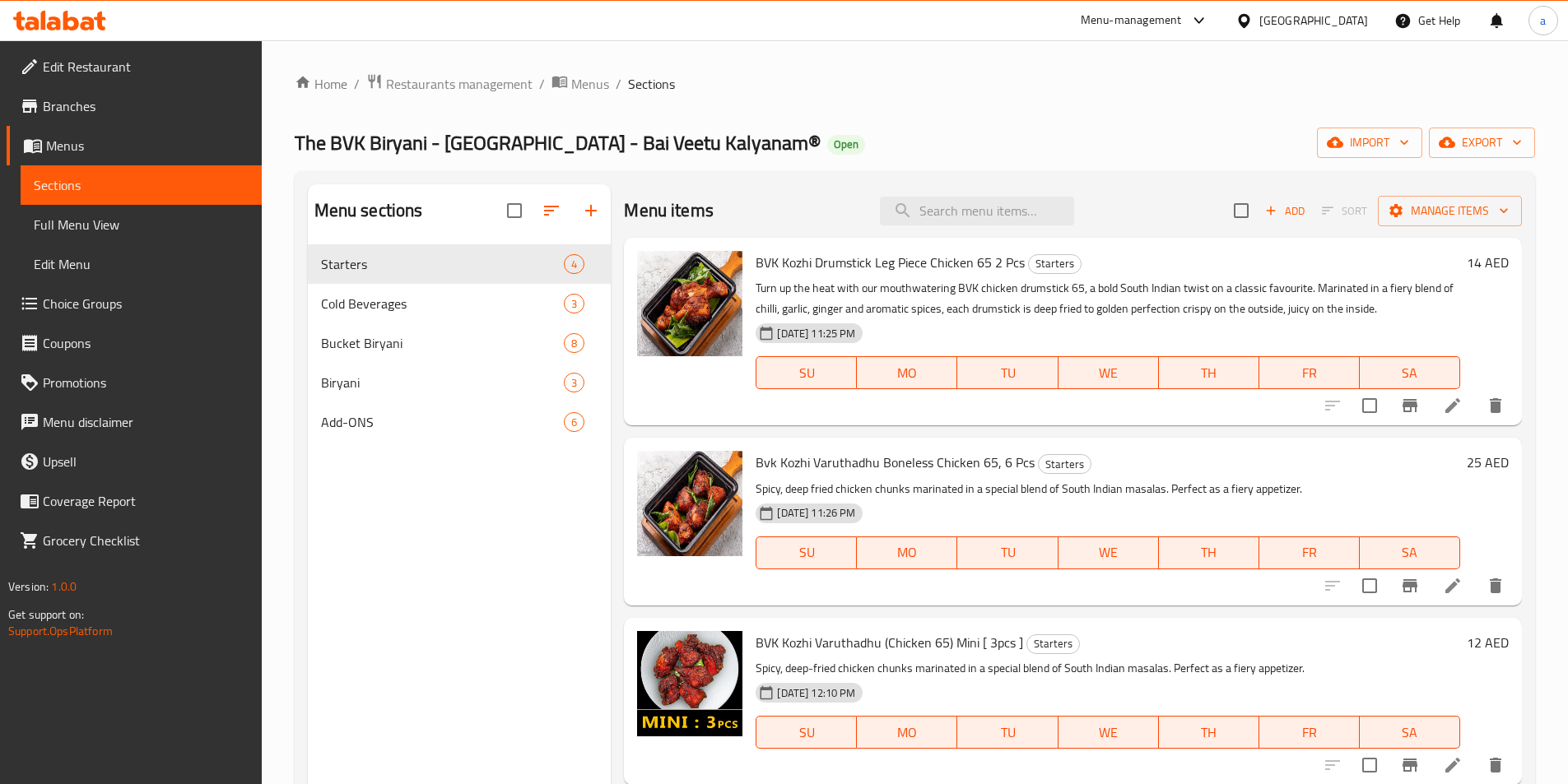
click at [160, 224] on span "Full Menu View" at bounding box center [141, 224] width 215 height 20
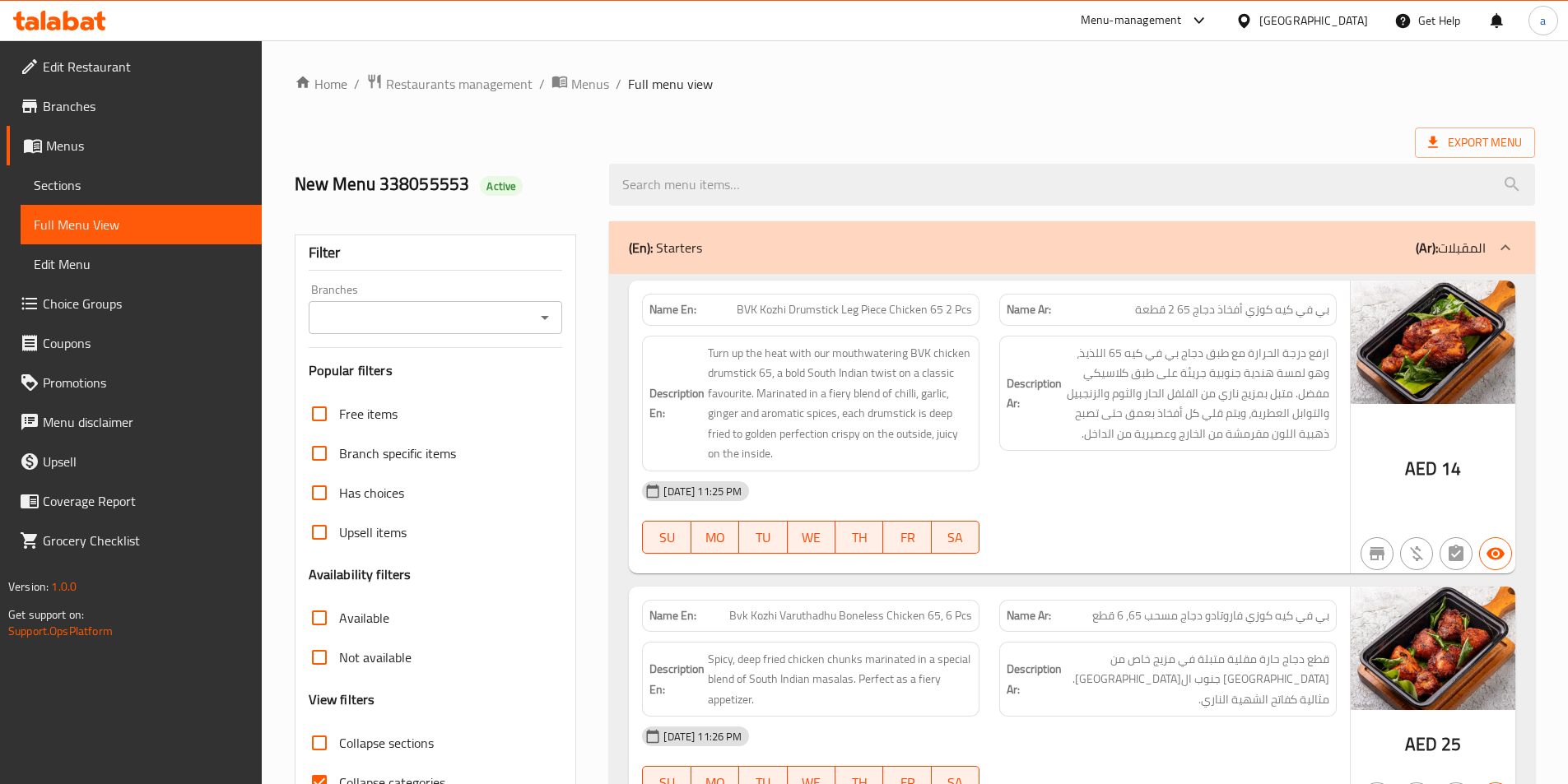
click at [421, 314] on input "Branches" at bounding box center [423, 317] width 217 height 23
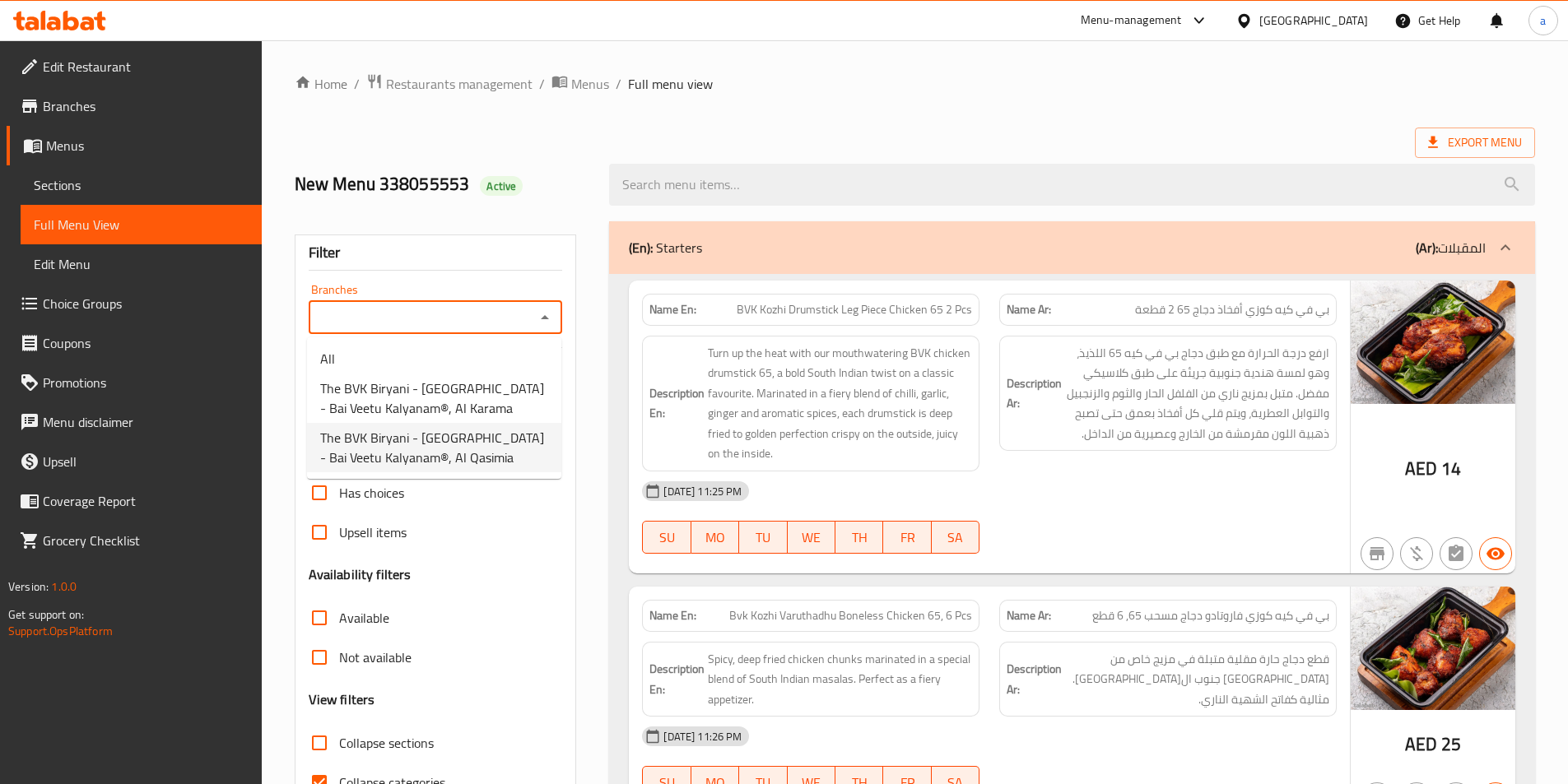
click at [419, 438] on span "The BVK Biryani - Dubai - Bai Veetu Kalyanam®, Al Qasimia" at bounding box center [434, 447] width 228 height 39
type input "The BVK Biryani - Dubai - Bai Veetu Kalyanam®, Al Qasimia"
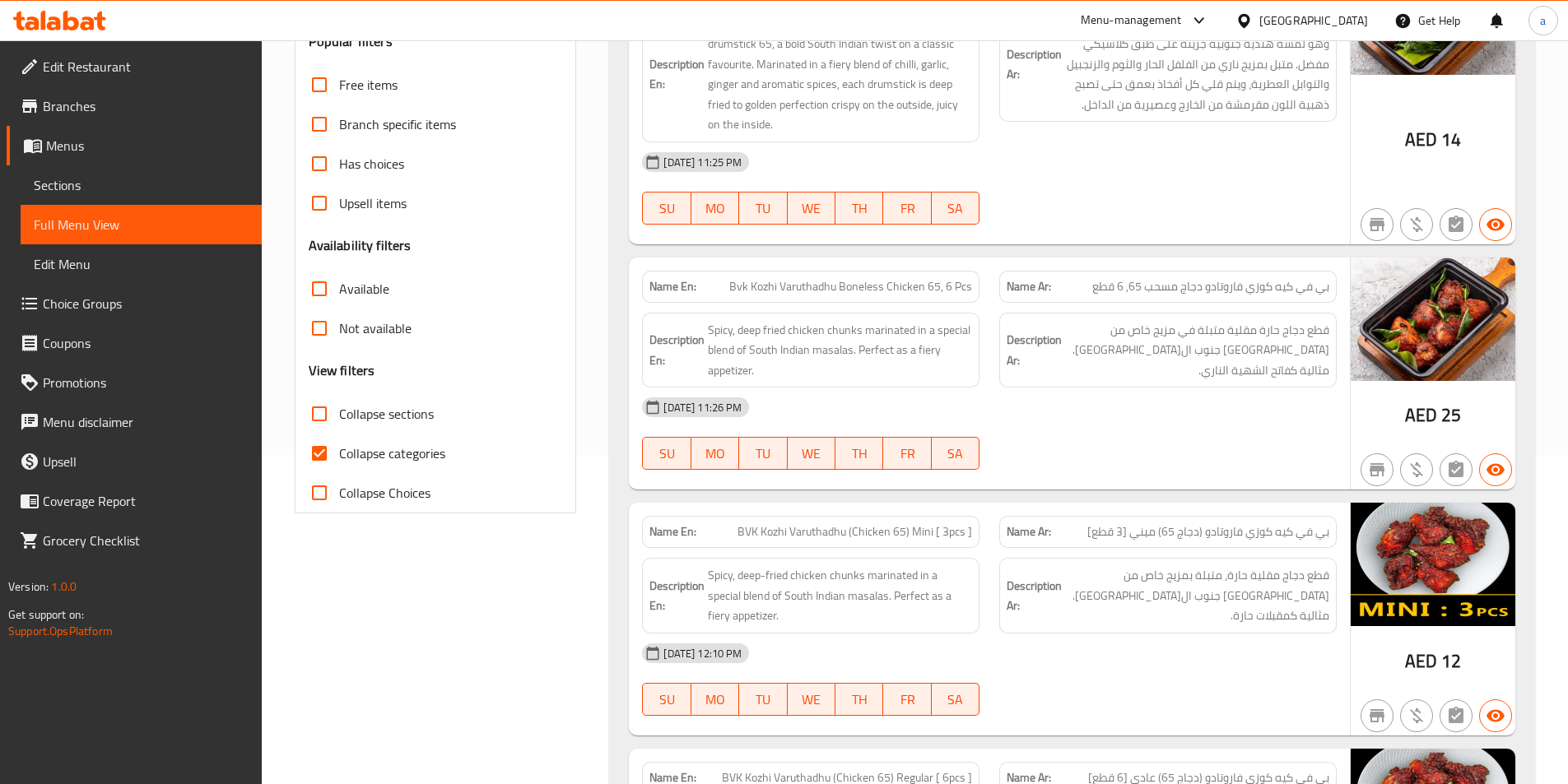
click at [417, 462] on span "Collapse categories" at bounding box center [392, 453] width 106 height 20
click at [339, 462] on input "Collapse categories" at bounding box center [318, 453] width 39 height 39
checkbox input "false"
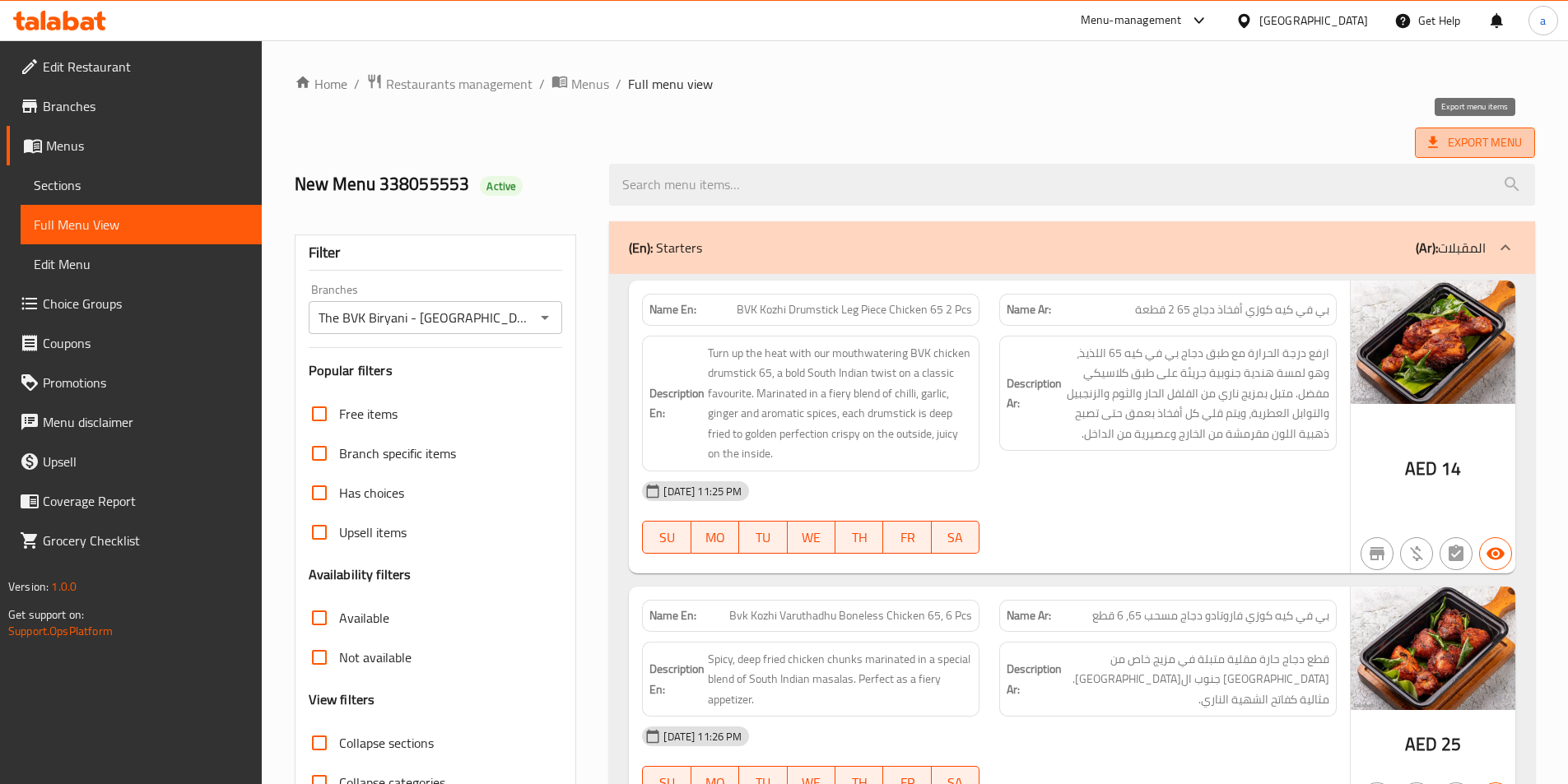
click at [1504, 153] on span "Export Menu" at bounding box center [1475, 143] width 120 height 30
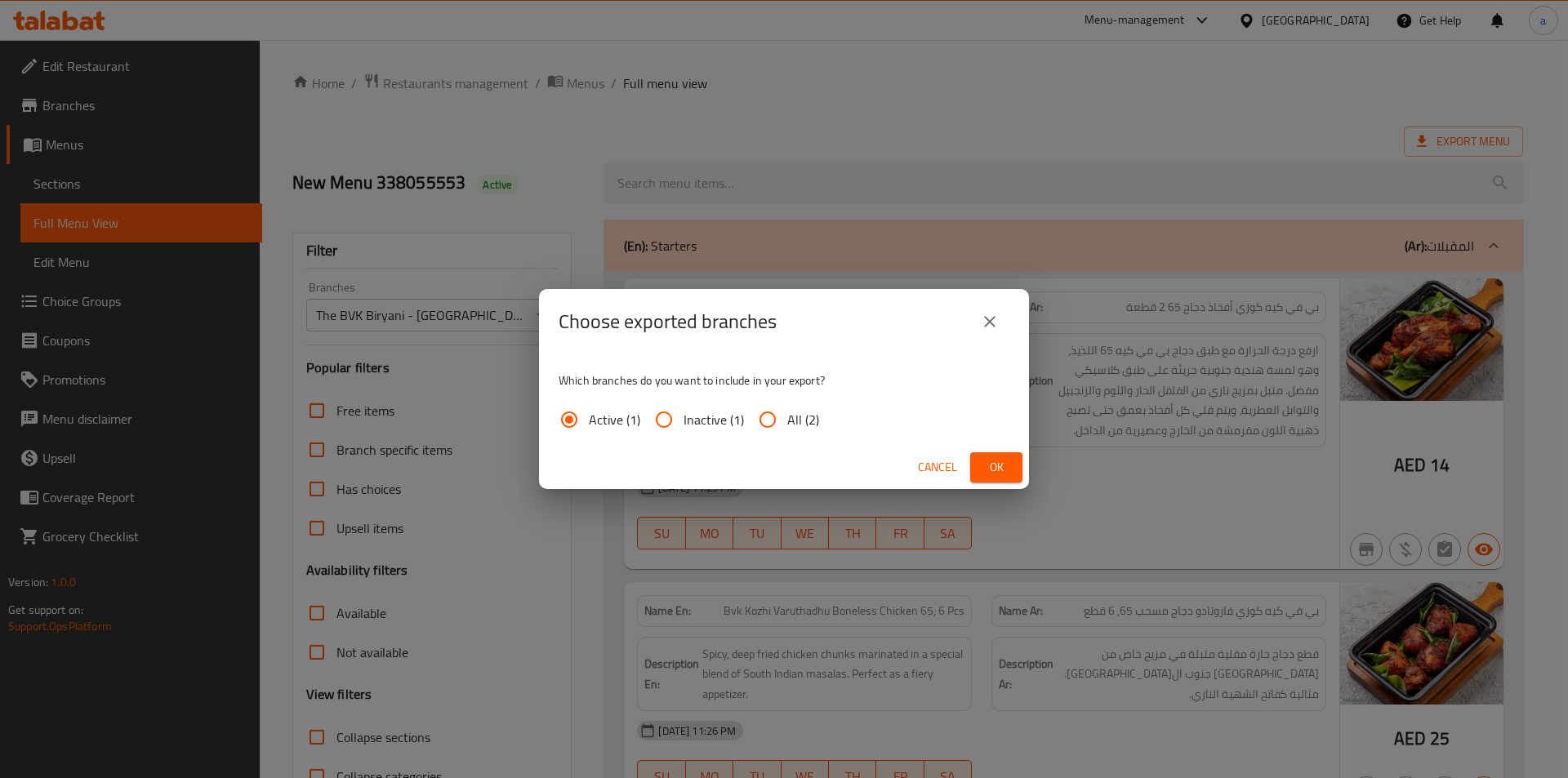
click at [799, 428] on span "All (2)" at bounding box center [803, 419] width 32 height 20
click at [787, 428] on input "All (2)" at bounding box center [767, 419] width 39 height 39
radio input "true"
click at [1004, 455] on button "Ok" at bounding box center [996, 467] width 53 height 30
